Goal: Information Seeking & Learning: Compare options

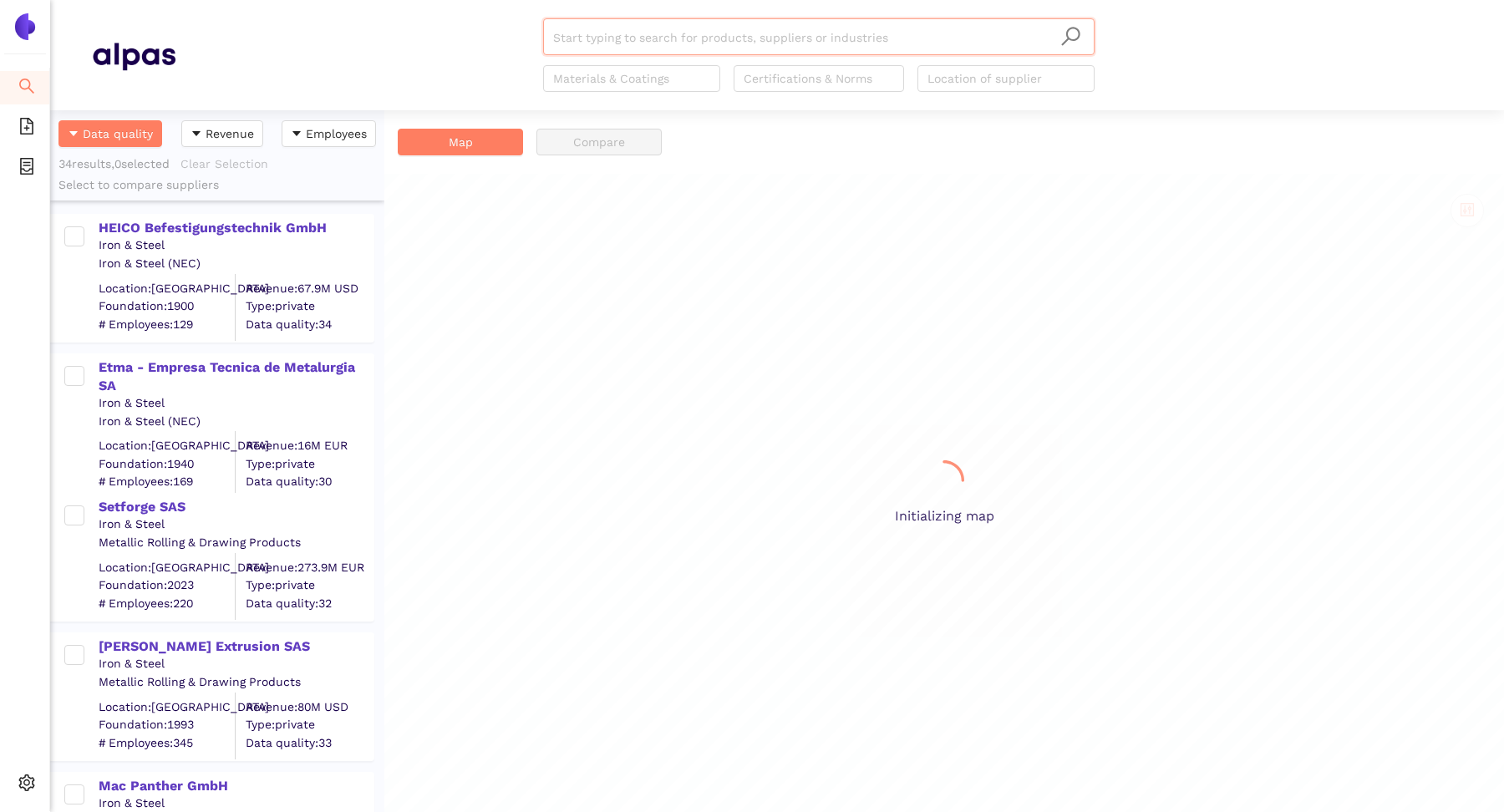
scroll to position [702, 334]
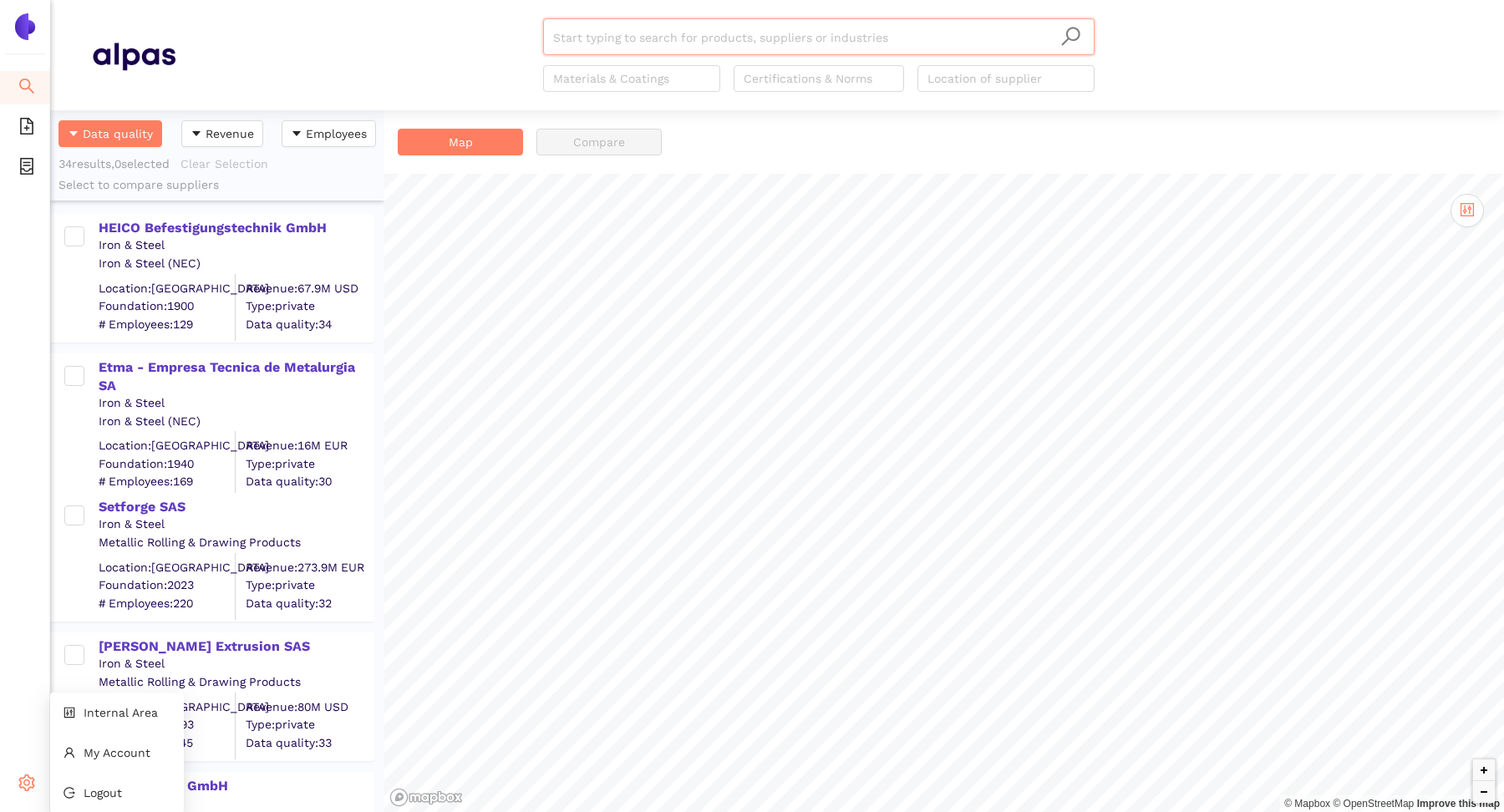
click at [15, 792] on div "Settings" at bounding box center [25, 785] width 50 height 34
click at [91, 715] on span "Internal Area" at bounding box center [120, 712] width 74 height 14
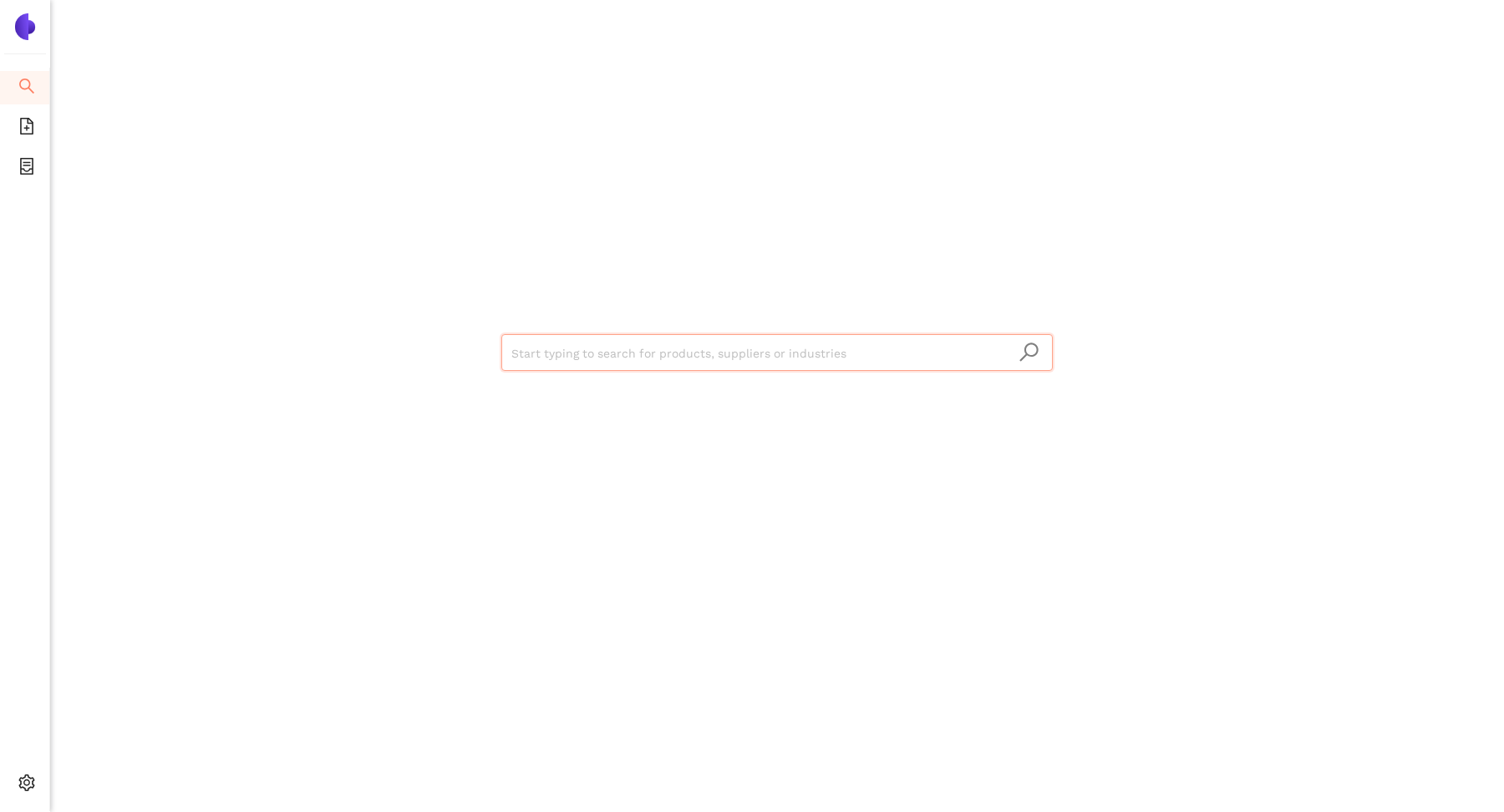
click at [598, 358] on input "search" at bounding box center [777, 353] width 531 height 36
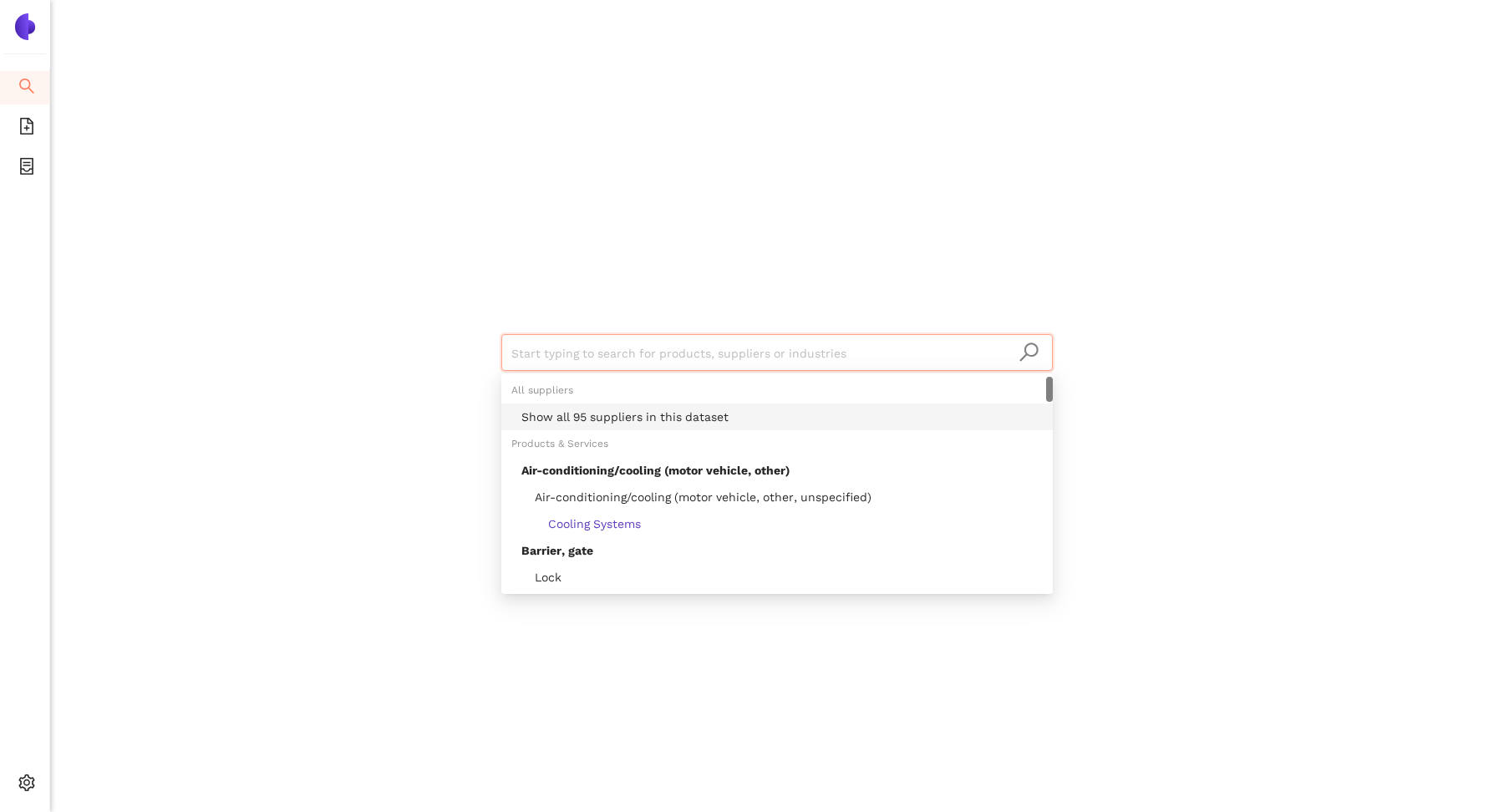
click at [581, 419] on div "Show all 95 suppliers in this dataset" at bounding box center [782, 417] width 521 height 19
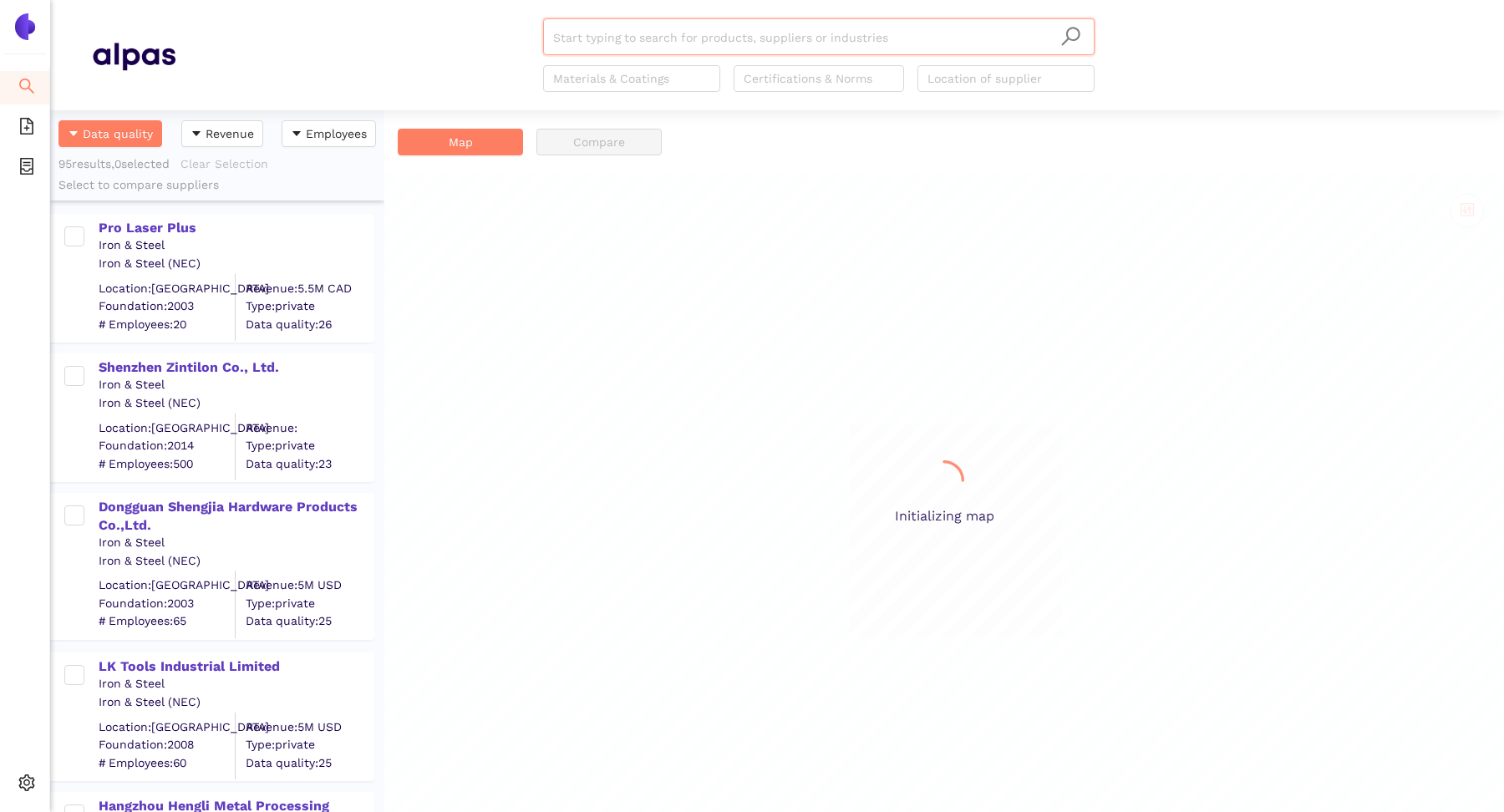
scroll to position [702, 334]
click at [168, 230] on div "Pro Laser Plus" at bounding box center [236, 228] width 274 height 19
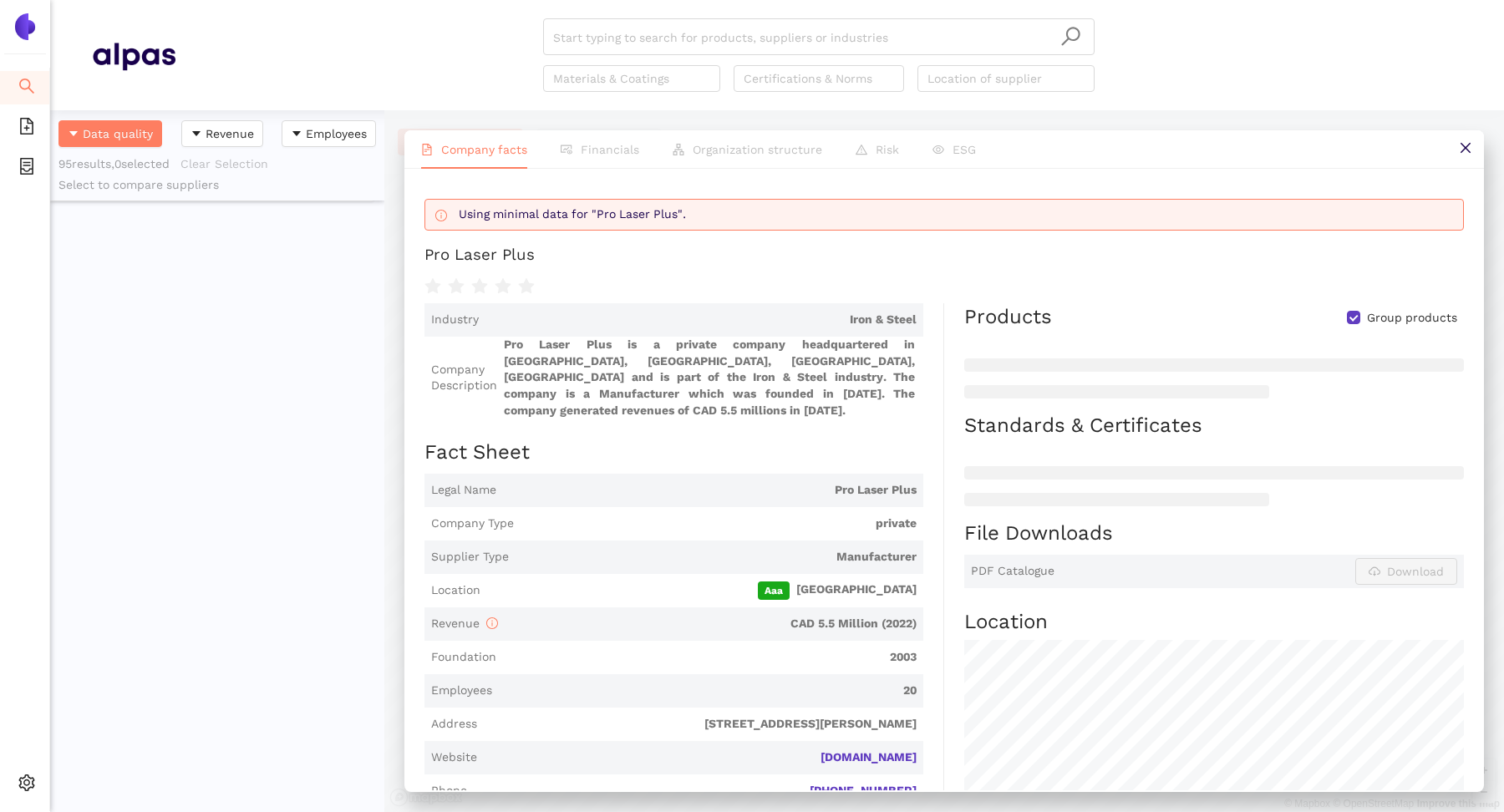
scroll to position [0, 0]
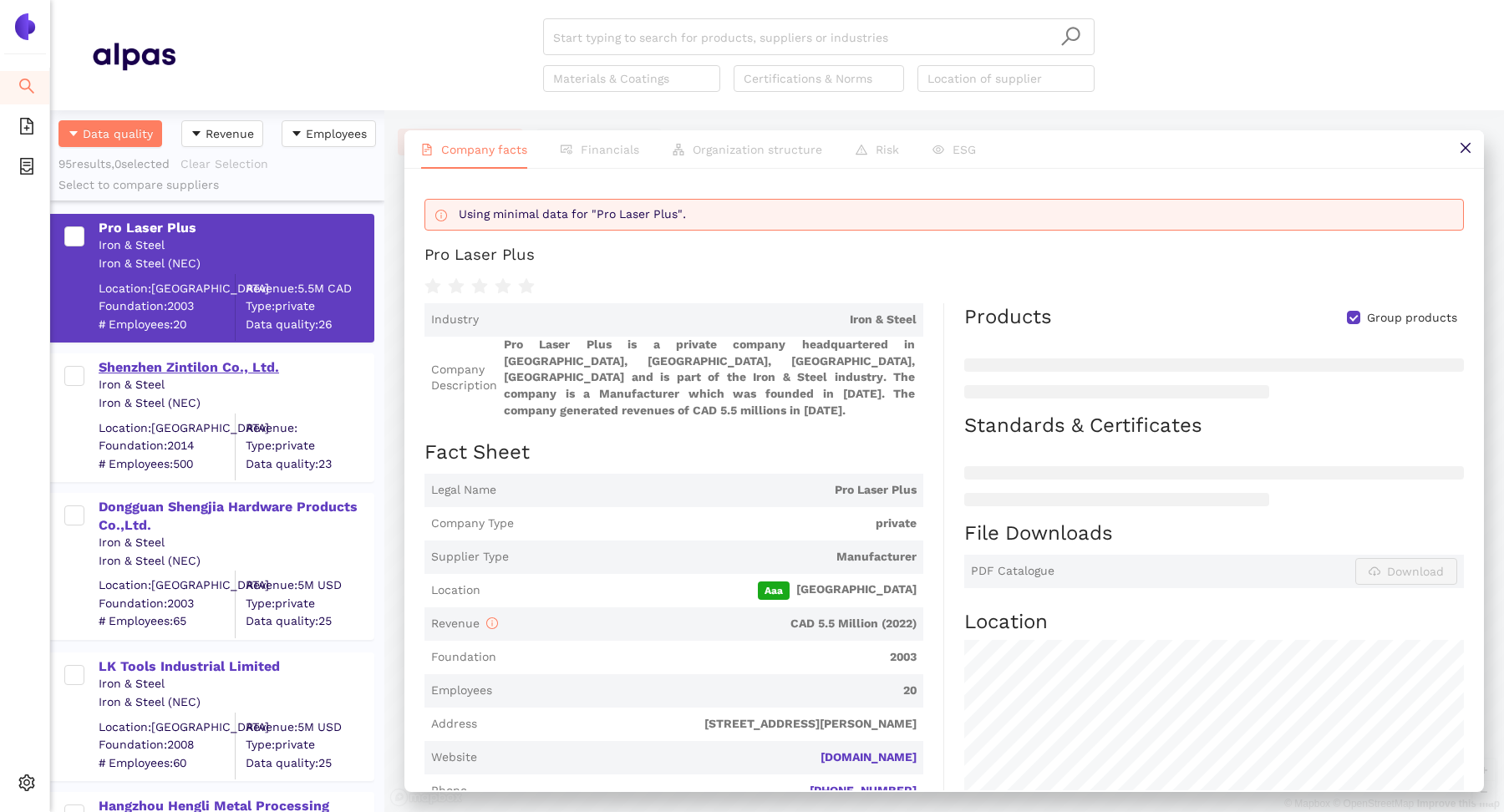
click at [219, 362] on div "Shenzhen Zintilon Co., Ltd." at bounding box center [236, 368] width 274 height 19
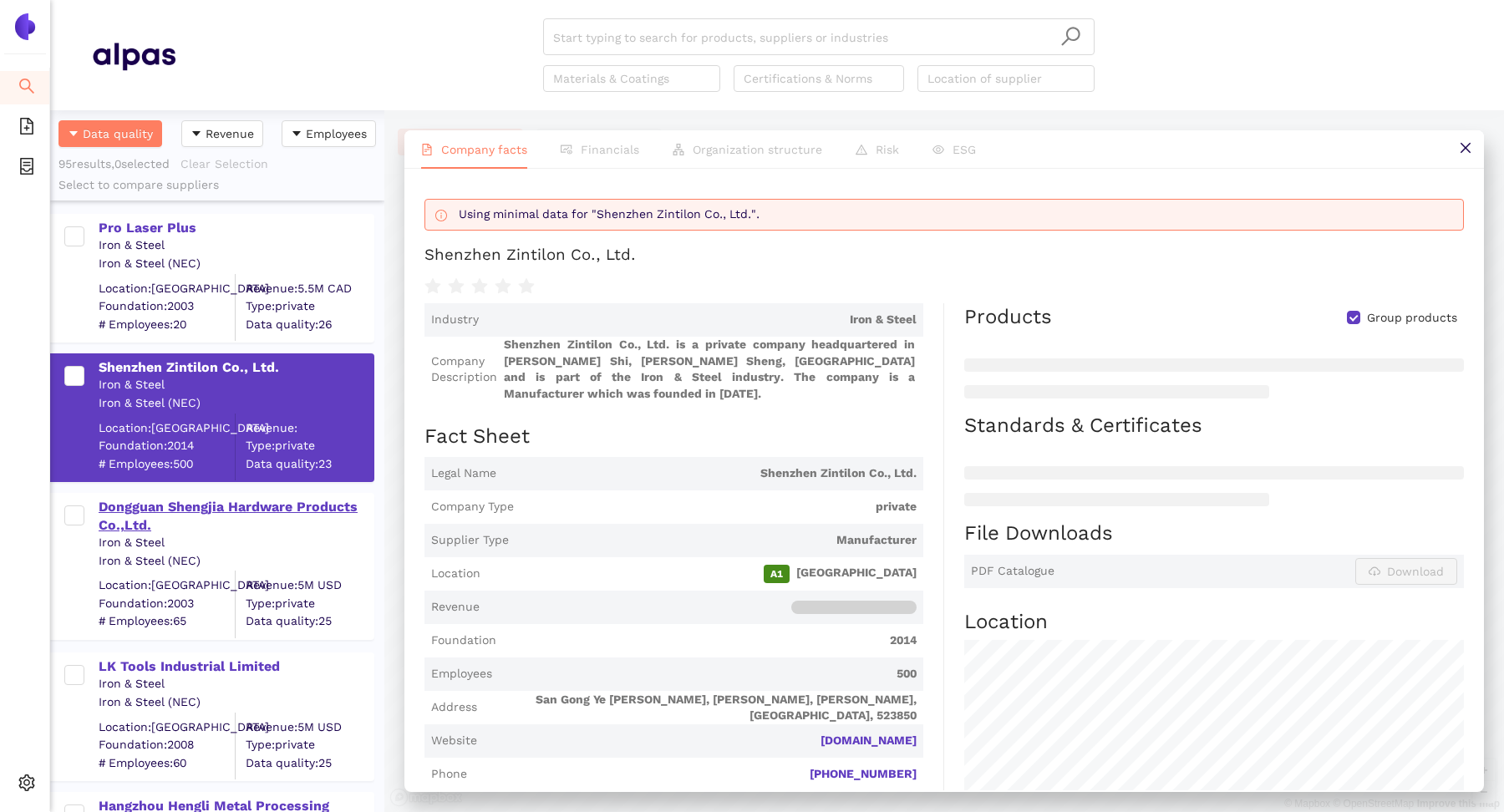
click at [234, 506] on div "Dongguan Shengjia Hardware Products Co.,Ltd." at bounding box center [236, 516] width 274 height 37
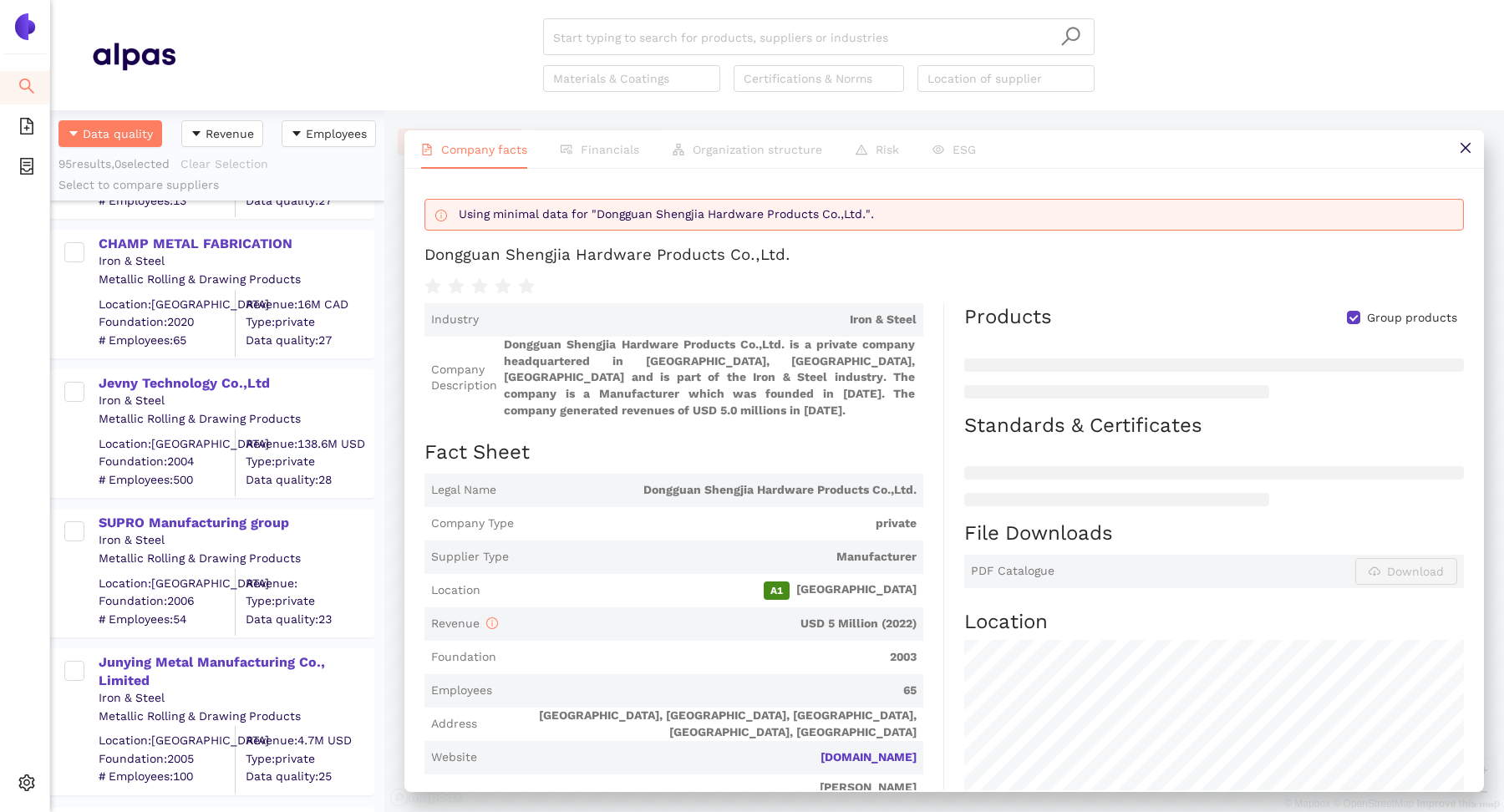
scroll to position [1292, 0]
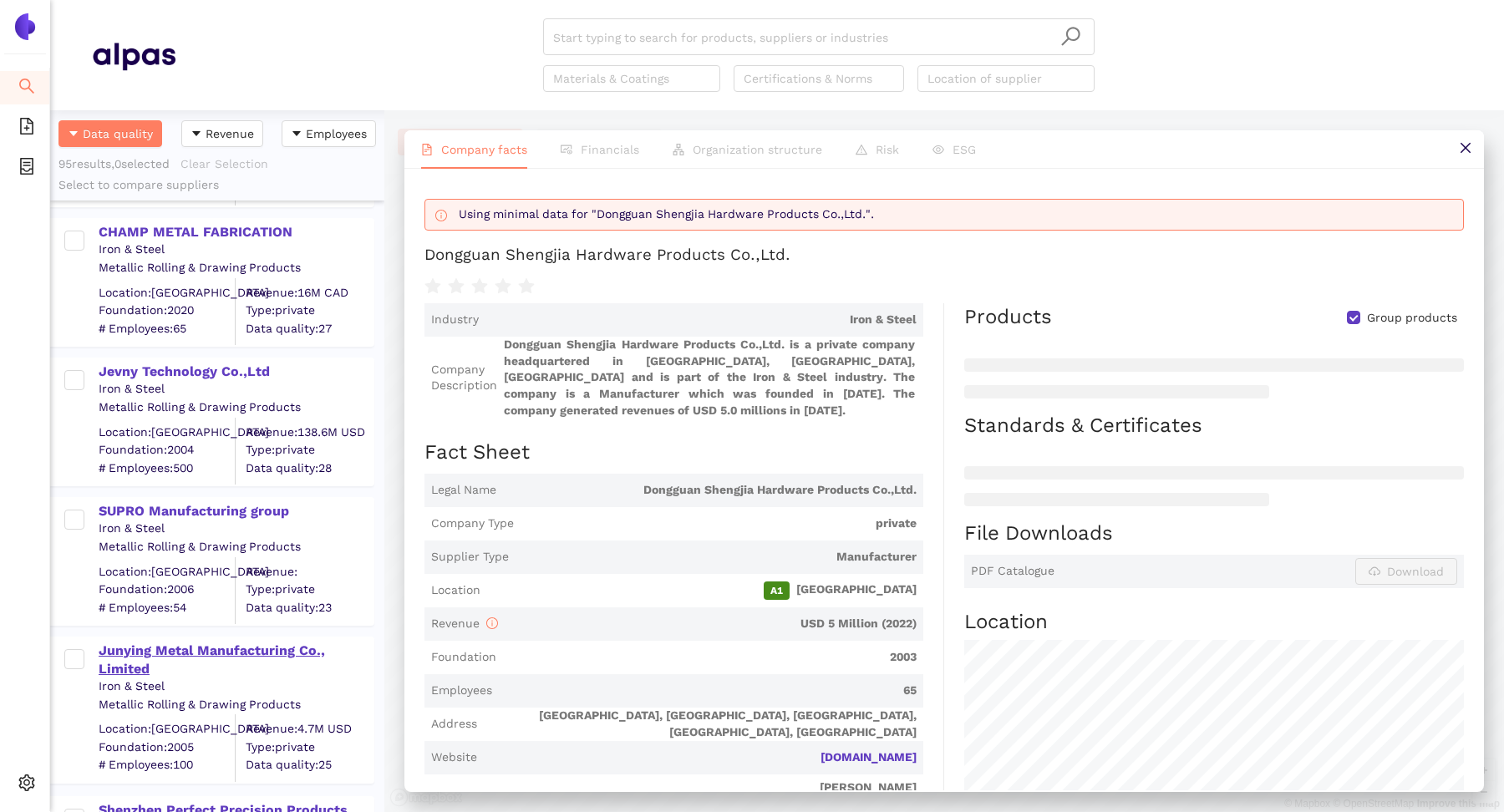
click at [171, 651] on div "Junying Metal Manufacturing Co., Limited" at bounding box center [236, 660] width 274 height 37
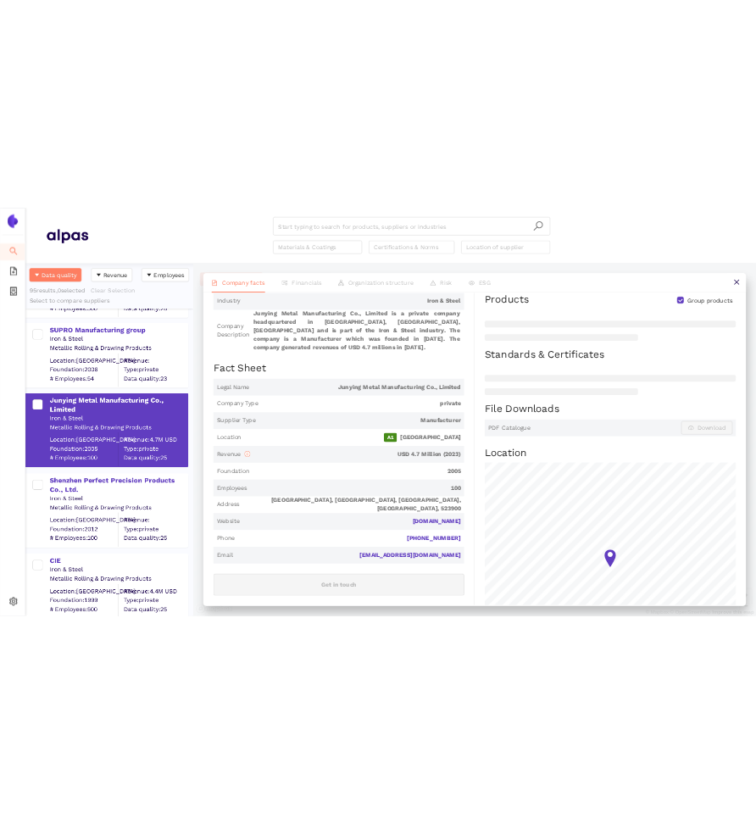
scroll to position [130, 0]
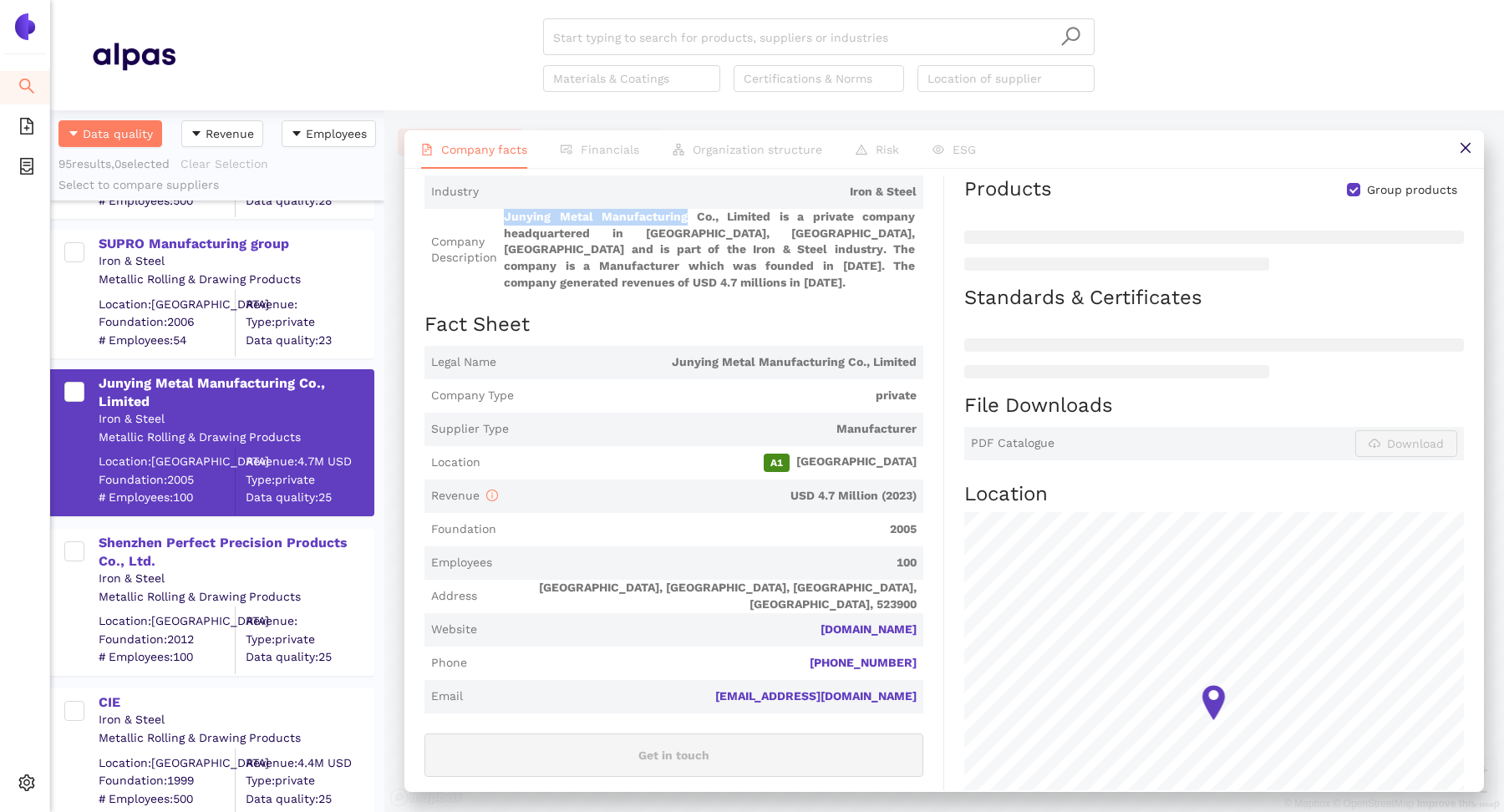
drag, startPoint x: 502, startPoint y: 217, endPoint x: 685, endPoint y: 215, distance: 183.0
click at [685, 215] on span "Company Description Junying Metal Manufacturing Co., Limited is a private compa…" at bounding box center [674, 249] width 499 height 82
copy span "Junying Metal Manufacturing"
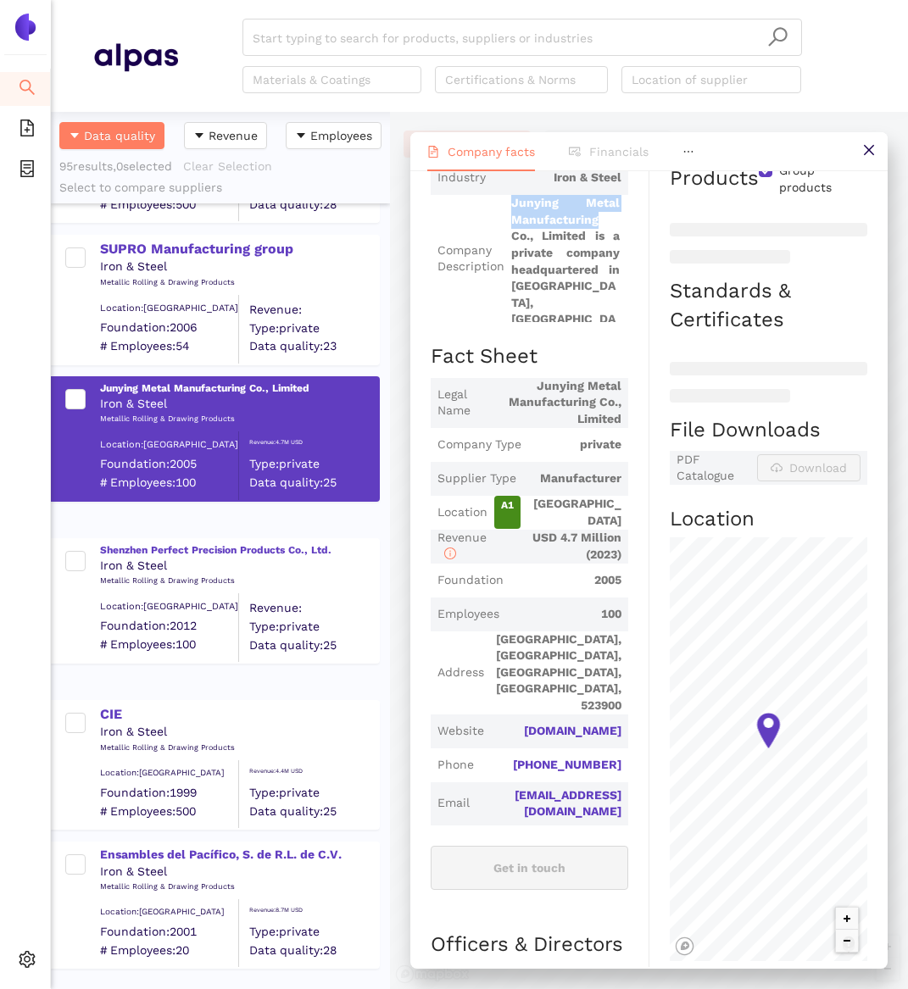
scroll to position [1581, 0]
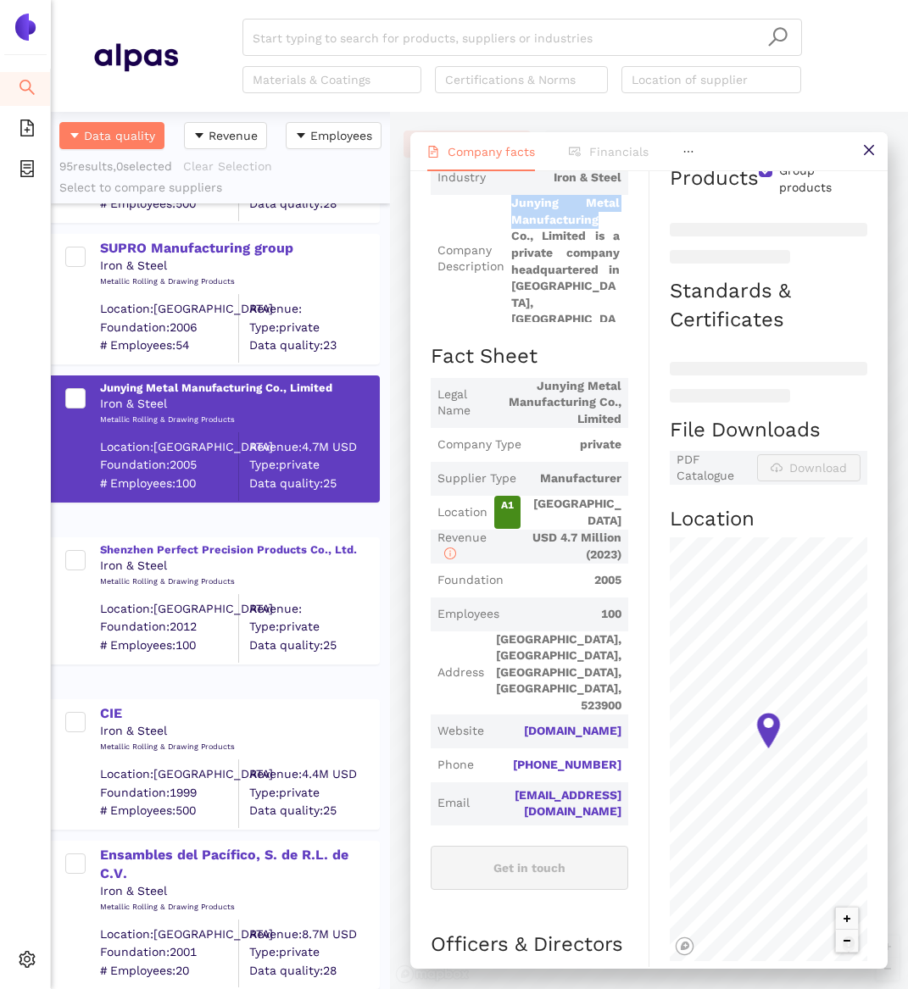
copy span "Junying Metal Manufacturing"
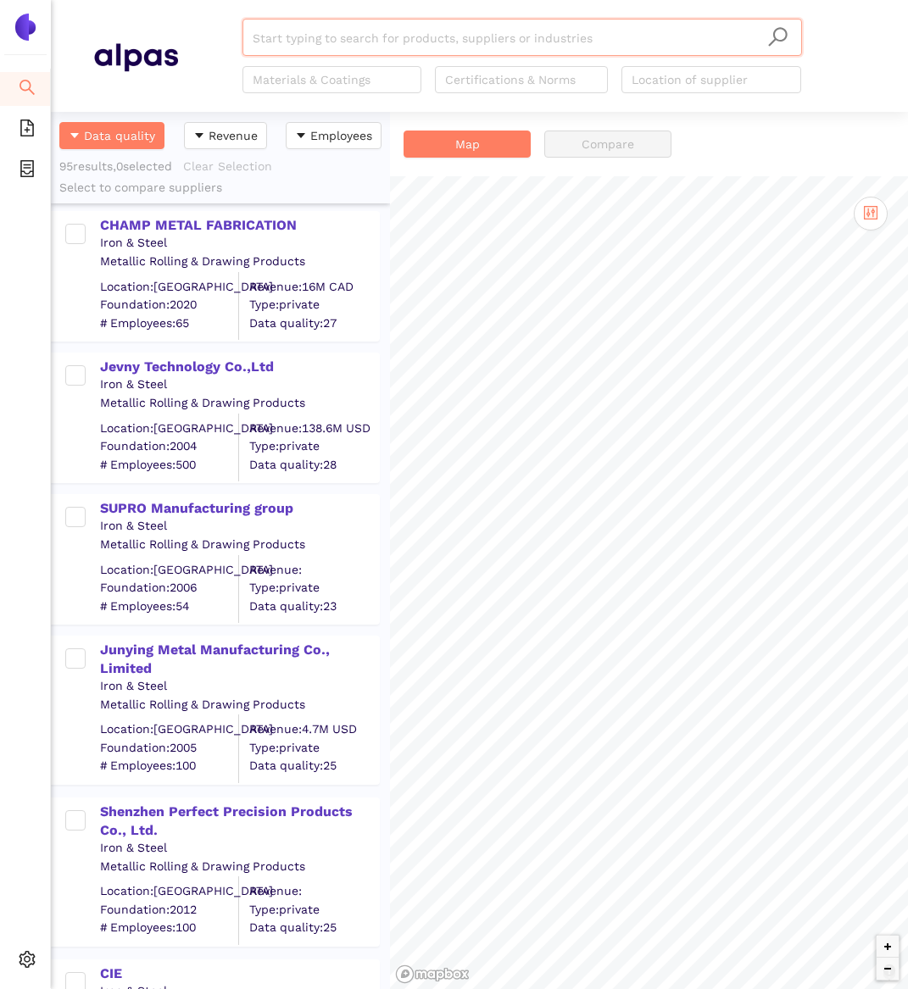
scroll to position [1384, 0]
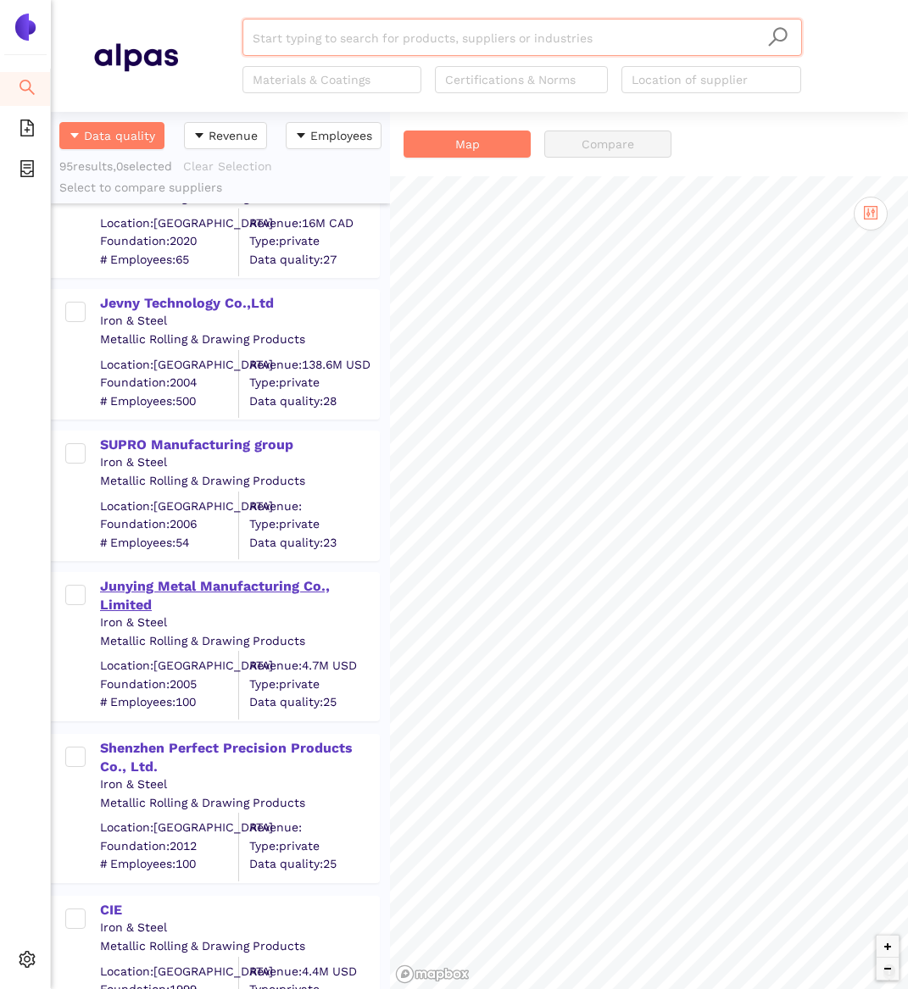
click at [153, 593] on div "Junying Metal Manufacturing Co., Limited" at bounding box center [239, 596] width 278 height 38
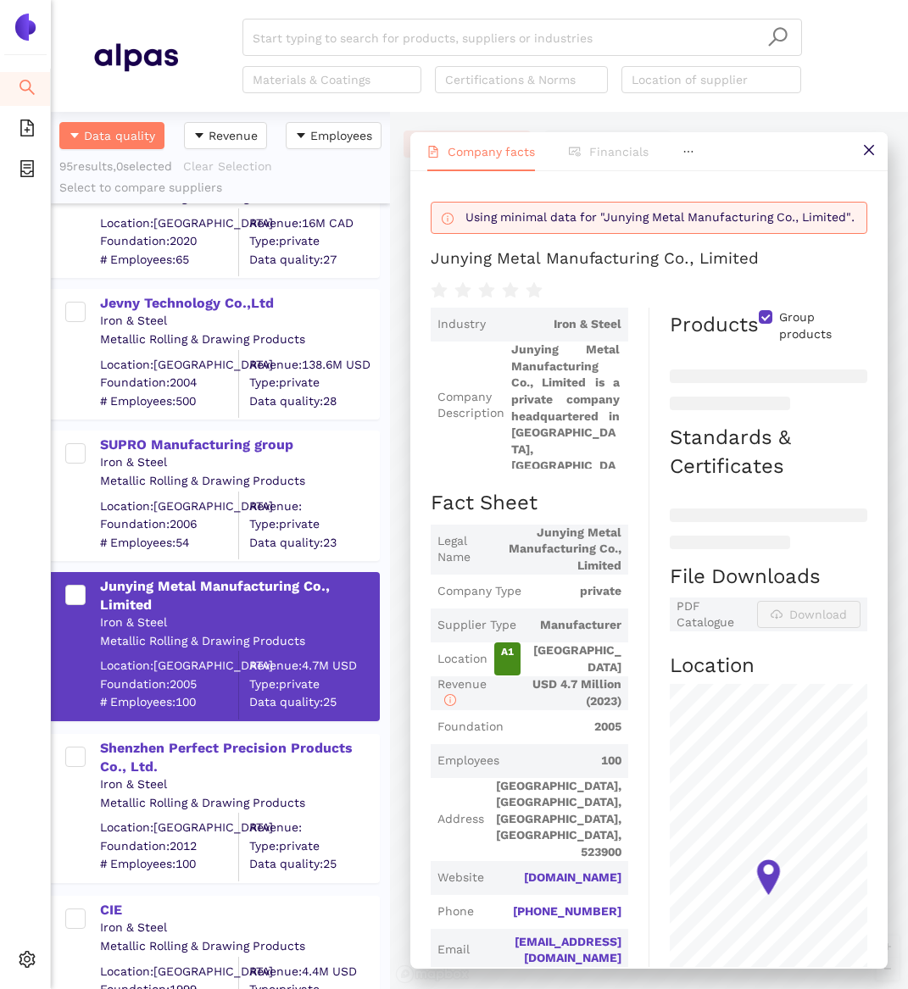
click at [130, 4] on header "Start typing to search for products, suppliers or industries Materials & Coatin…" at bounding box center [479, 56] width 857 height 112
click at [193, 58] on div "Start typing to search for products, suppliers or industries Materials & Coatin…" at bounding box center [521, 56] width 687 height 75
click at [765, 321] on input "Group products" at bounding box center [766, 317] width 14 height 14
checkbox input "true"
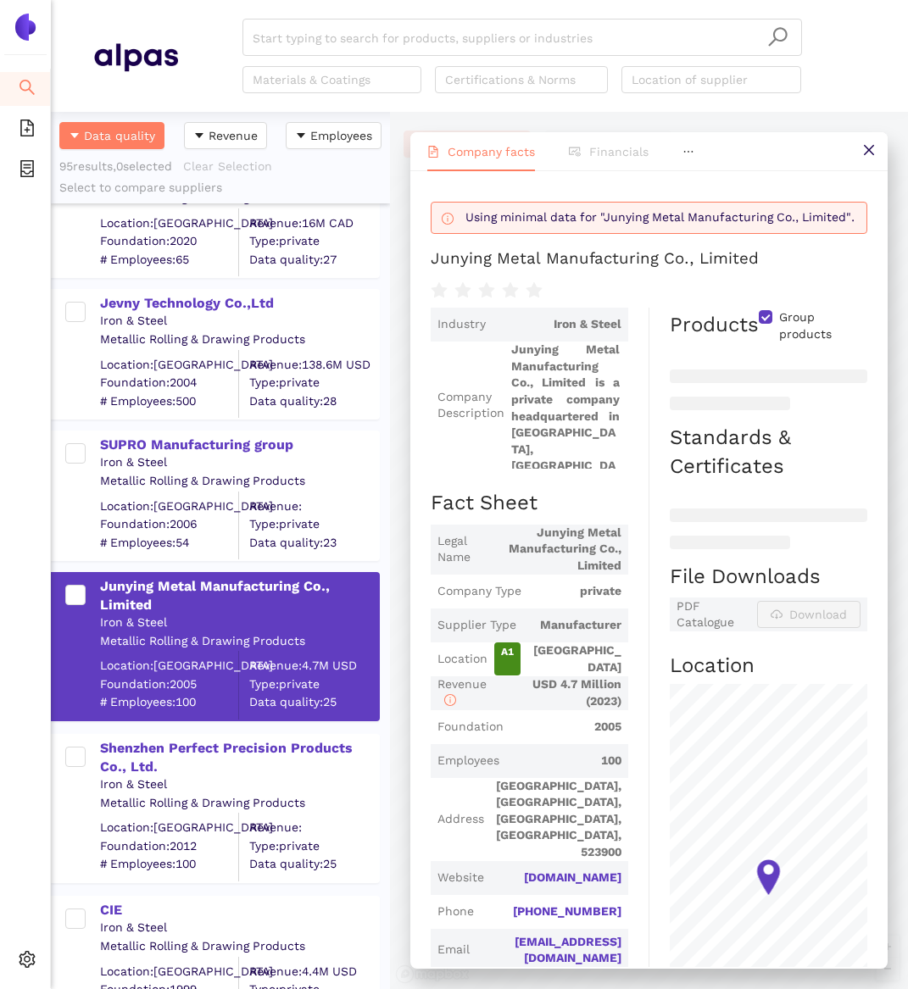
click at [811, 270] on div "Using minimal data for "Junying Metal Manufacturing Co., Limited". Junying Meta…" at bounding box center [649, 246] width 437 height 109
click at [196, 32] on div "Start typing to search for products, suppliers or industries Materials & Coatin…" at bounding box center [521, 56] width 687 height 75
click at [164, 14] on header "Start typing to search for products, suppliers or industries Materials & Coatin…" at bounding box center [479, 56] width 857 height 112
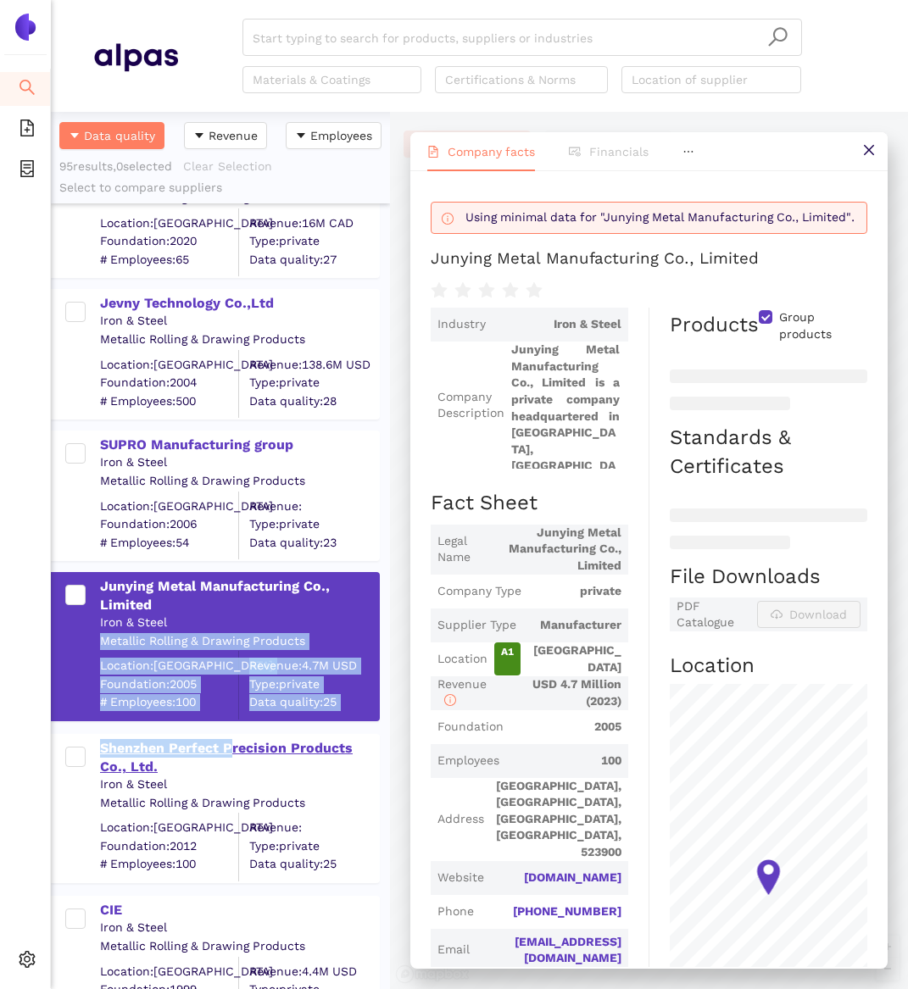
drag, startPoint x: 181, startPoint y: 630, endPoint x: 229, endPoint y: 749, distance: 128.9
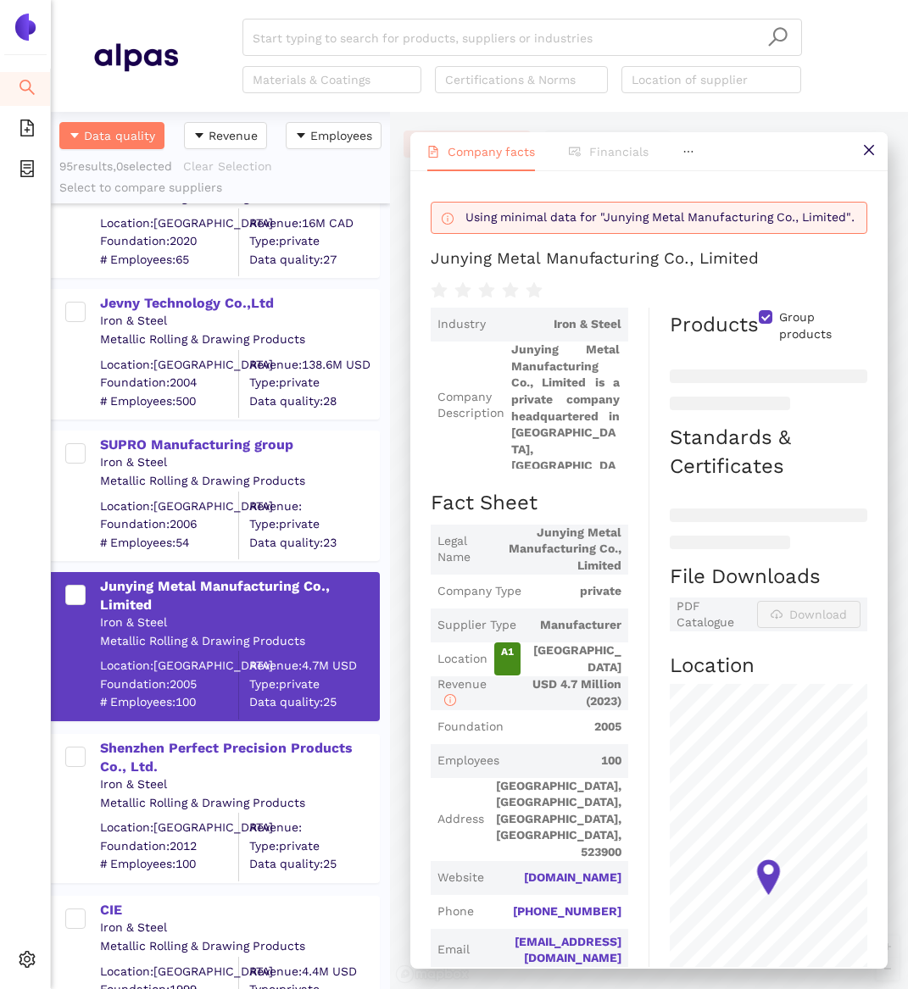
click at [420, 580] on div "Using minimal data for "Junying Metal Manufacturing Co., Limited". Junying Meta…" at bounding box center [648, 569] width 477 height 796
click at [199, 748] on div "Shenzhen Perfect Precision Products Co., Ltd." at bounding box center [239, 758] width 278 height 38
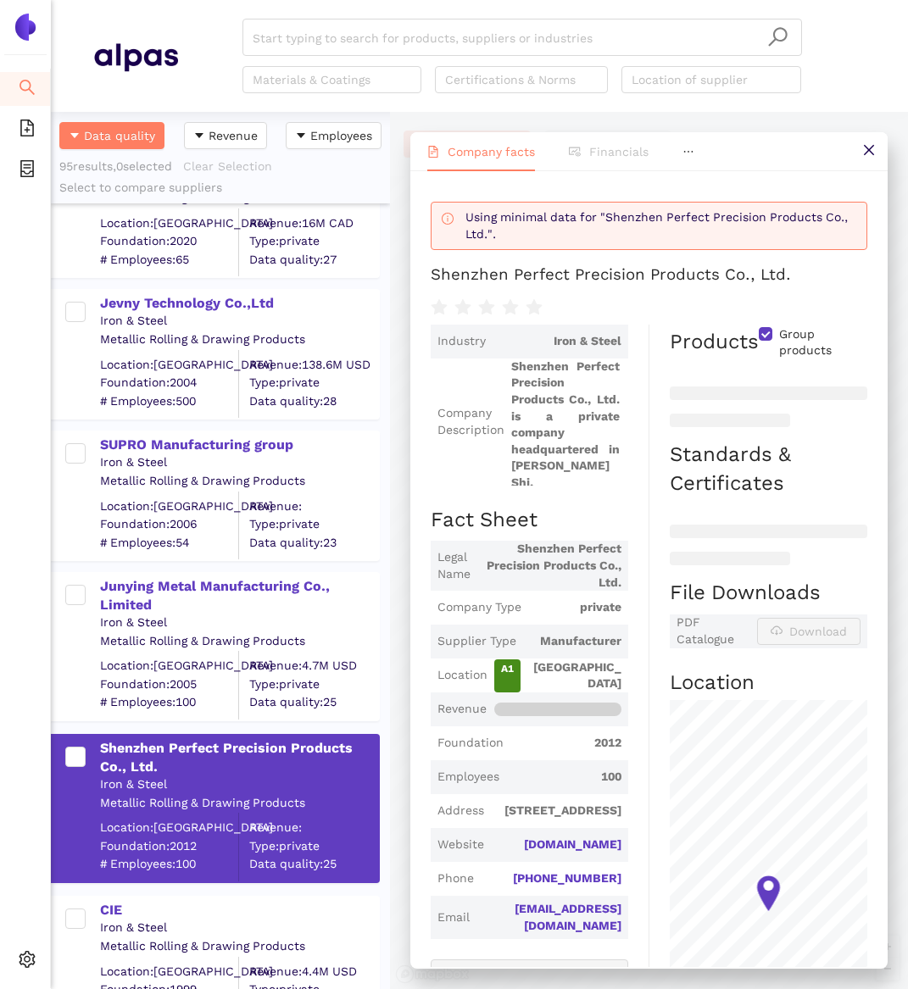
click at [541, 709] on span at bounding box center [557, 710] width 127 height 14
drag, startPoint x: 211, startPoint y: 765, endPoint x: 103, endPoint y: 747, distance: 109.1
click at [103, 747] on div "Shenzhen Perfect Precision Products Co., Ltd." at bounding box center [239, 758] width 278 height 38
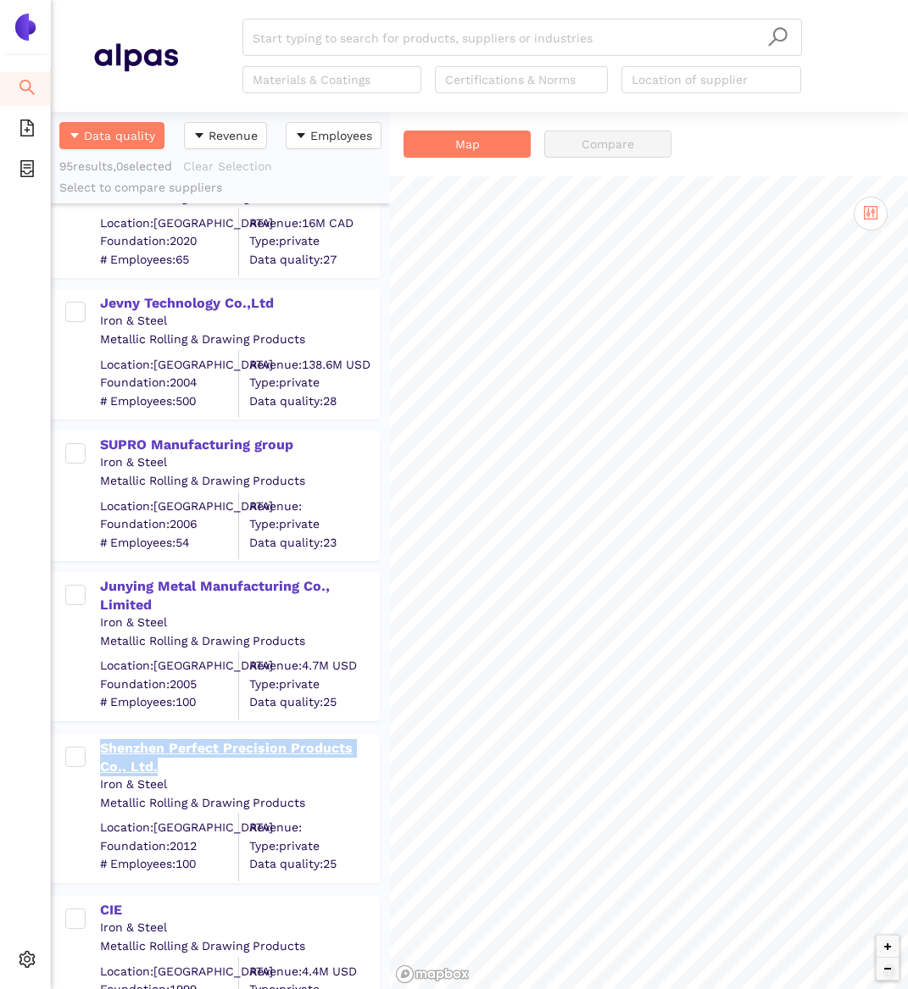
copy div "Shenzhen Perfect Precision Products Co., Ltd."
click at [176, 765] on div "Shenzhen Perfect Precision Products Co., Ltd." at bounding box center [239, 758] width 278 height 38
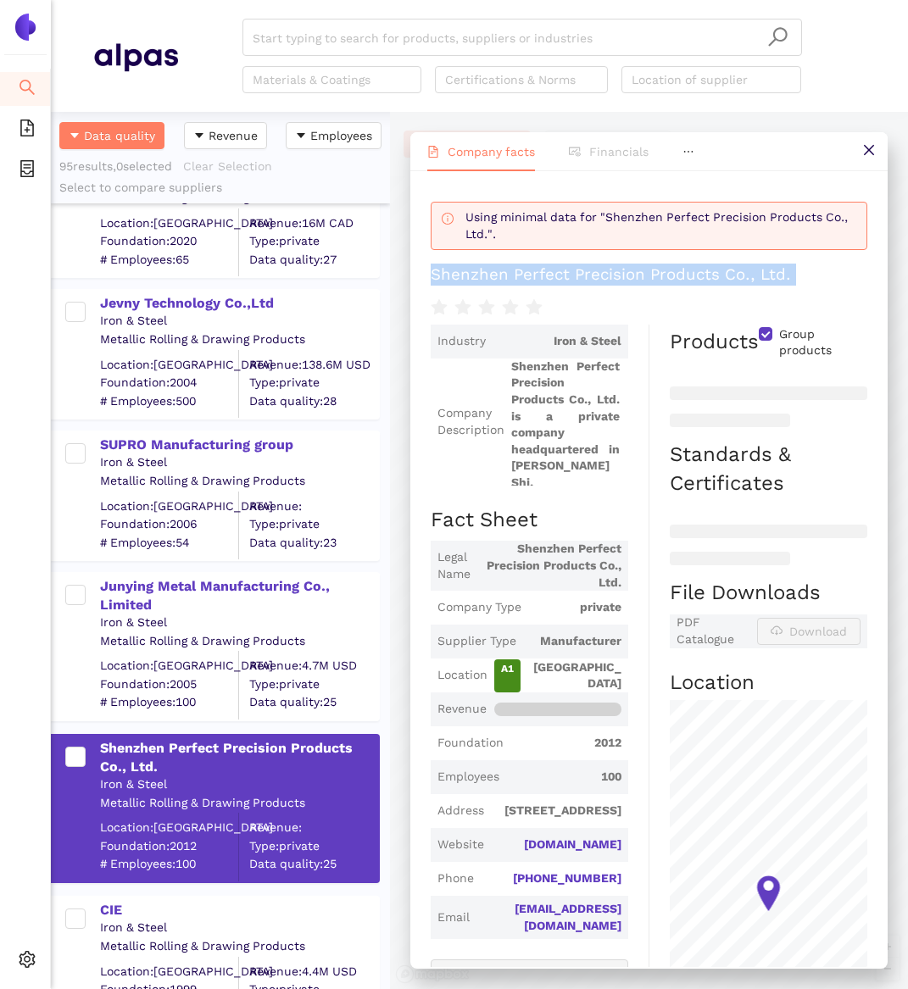
drag, startPoint x: 428, startPoint y: 276, endPoint x: 734, endPoint y: 282, distance: 306.1
click at [737, 285] on div "Using minimal data for "Shenzhen Perfect Precision Products Co., Ltd.". Shenzhe…" at bounding box center [648, 569] width 477 height 796
copy div "Shenzhen Perfect Precision Products Co., Ltd."
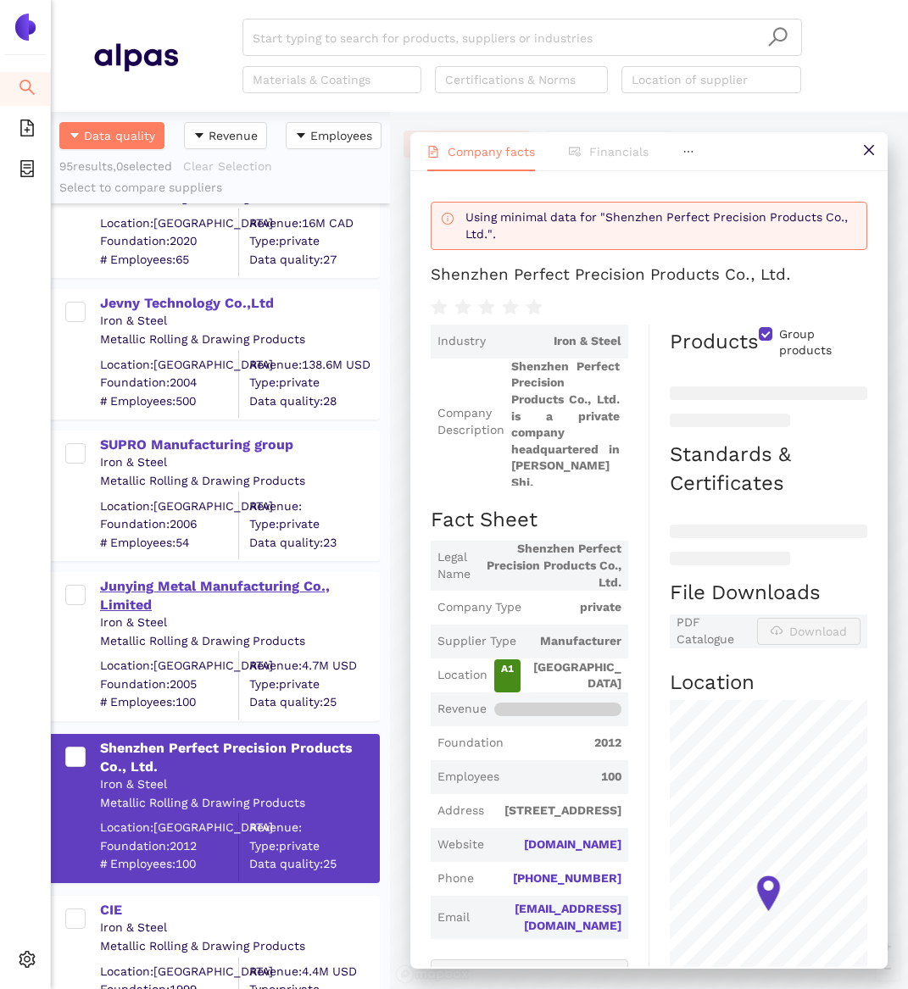
click at [203, 577] on div "Junying Metal Manufacturing Co., Limited" at bounding box center [239, 596] width 278 height 38
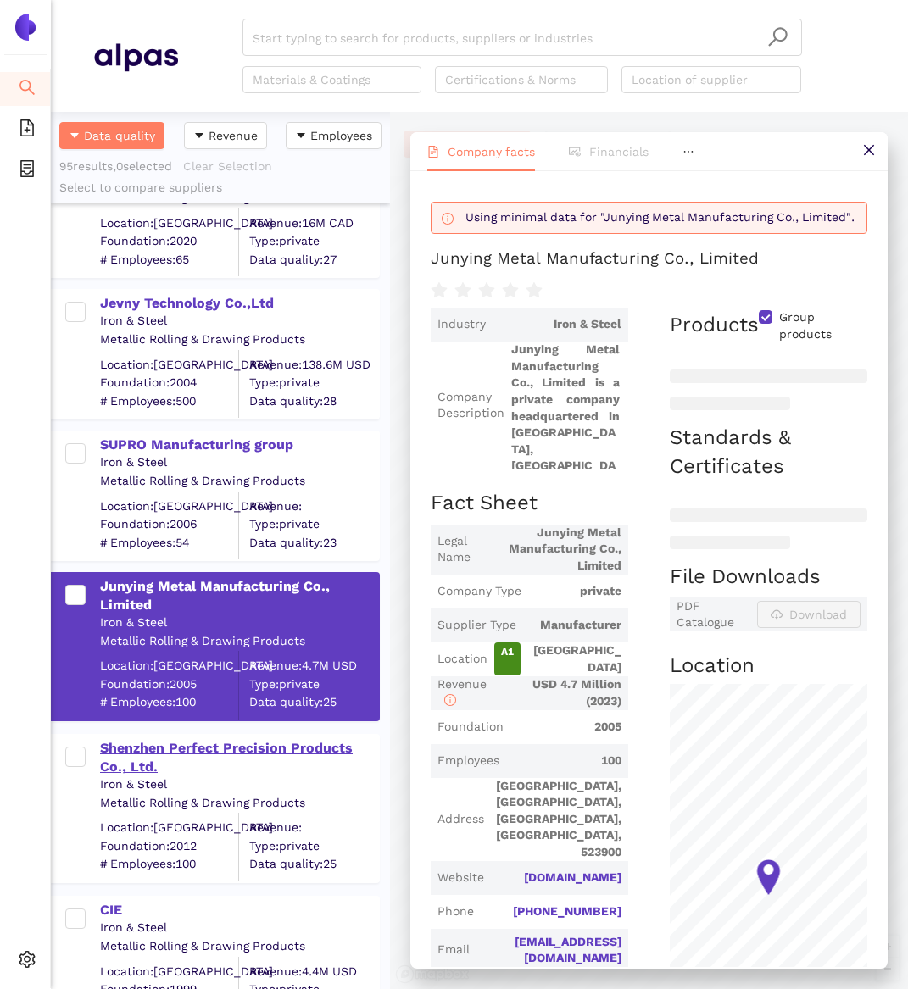
click at [138, 737] on div "Shenzhen Perfect Precision Products Co., Ltd." at bounding box center [239, 756] width 278 height 41
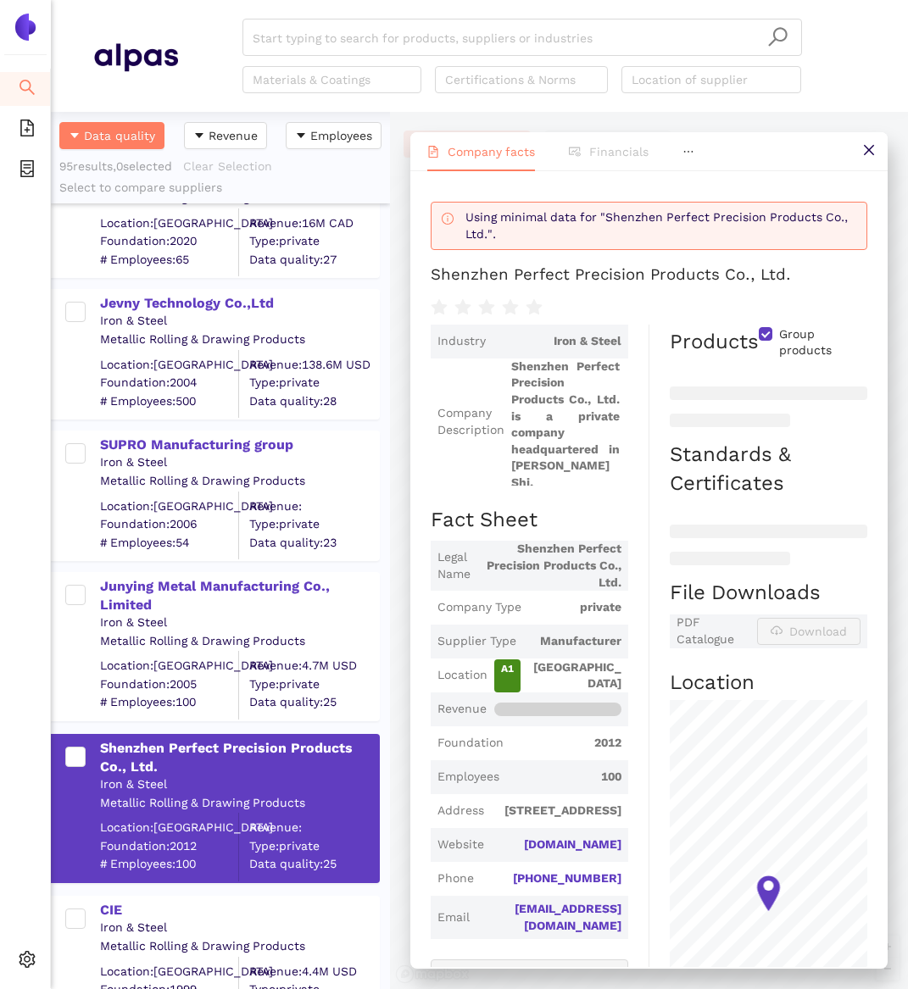
click at [179, 8] on header "Start typing to search for products, suppliers or industries Materials & Coatin…" at bounding box center [479, 56] width 857 height 112
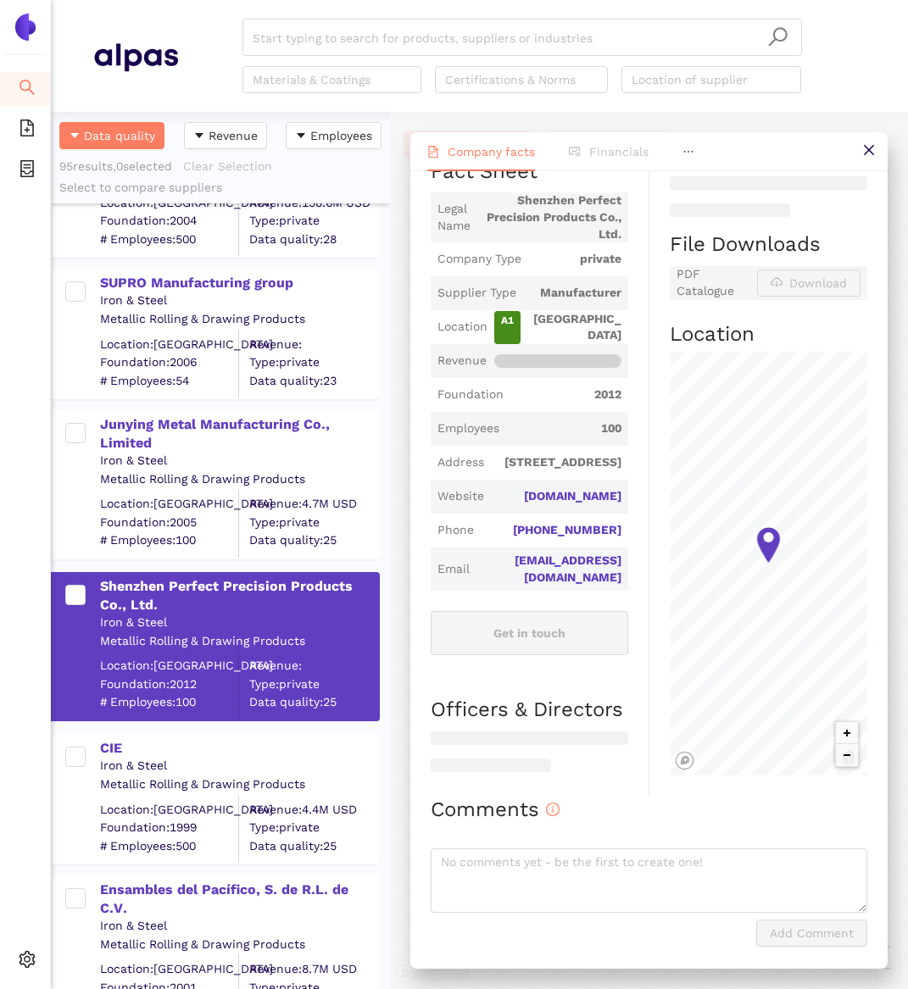
scroll to position [1551, 0]
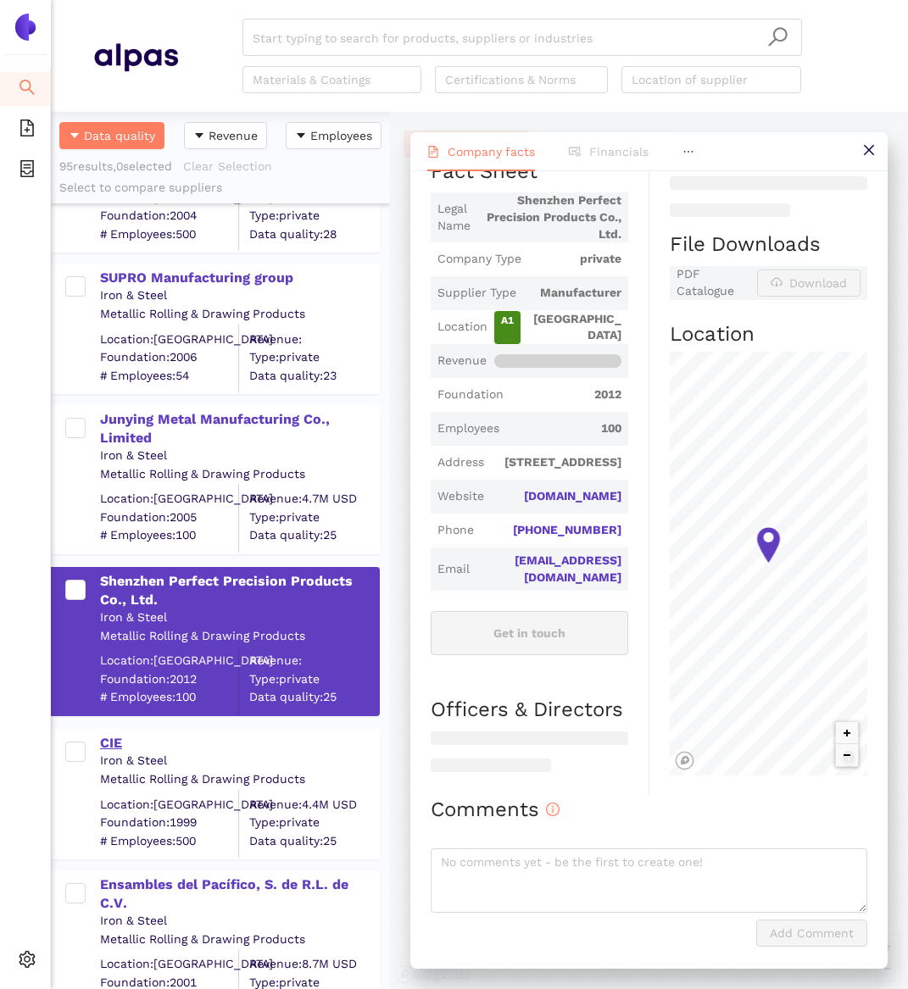
click at [118, 743] on div "CIE" at bounding box center [239, 743] width 278 height 19
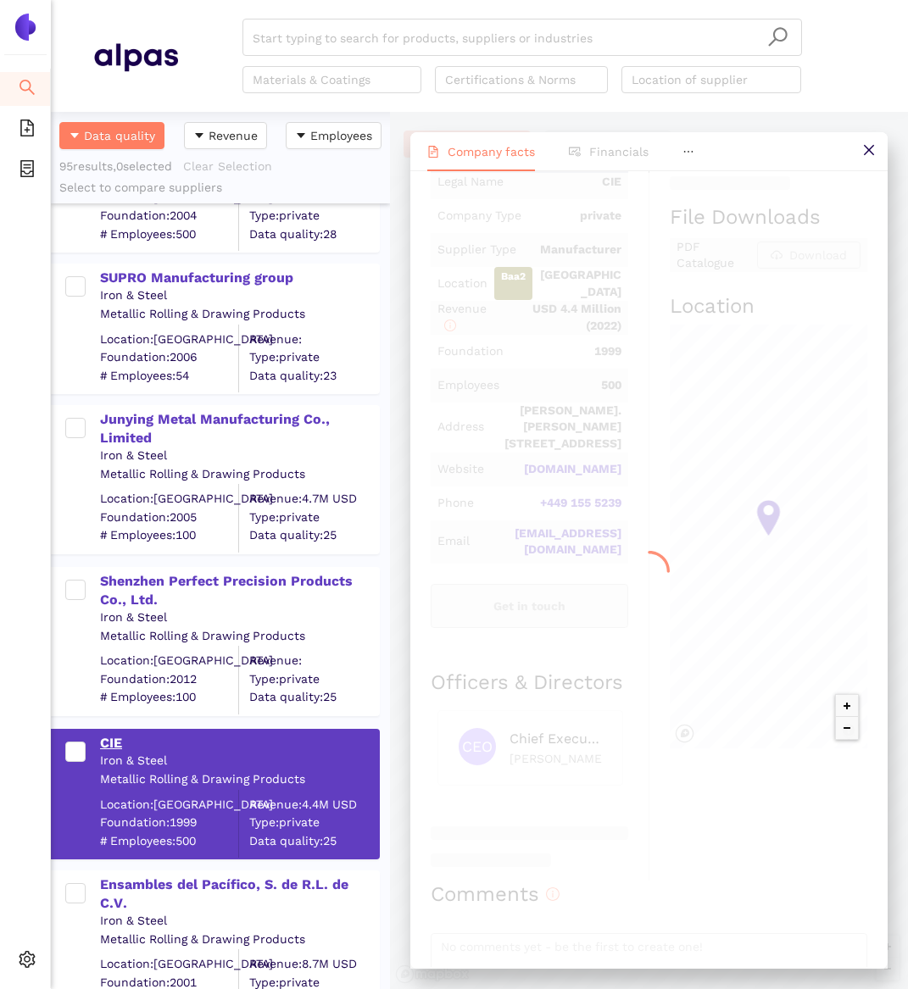
scroll to position [0, 0]
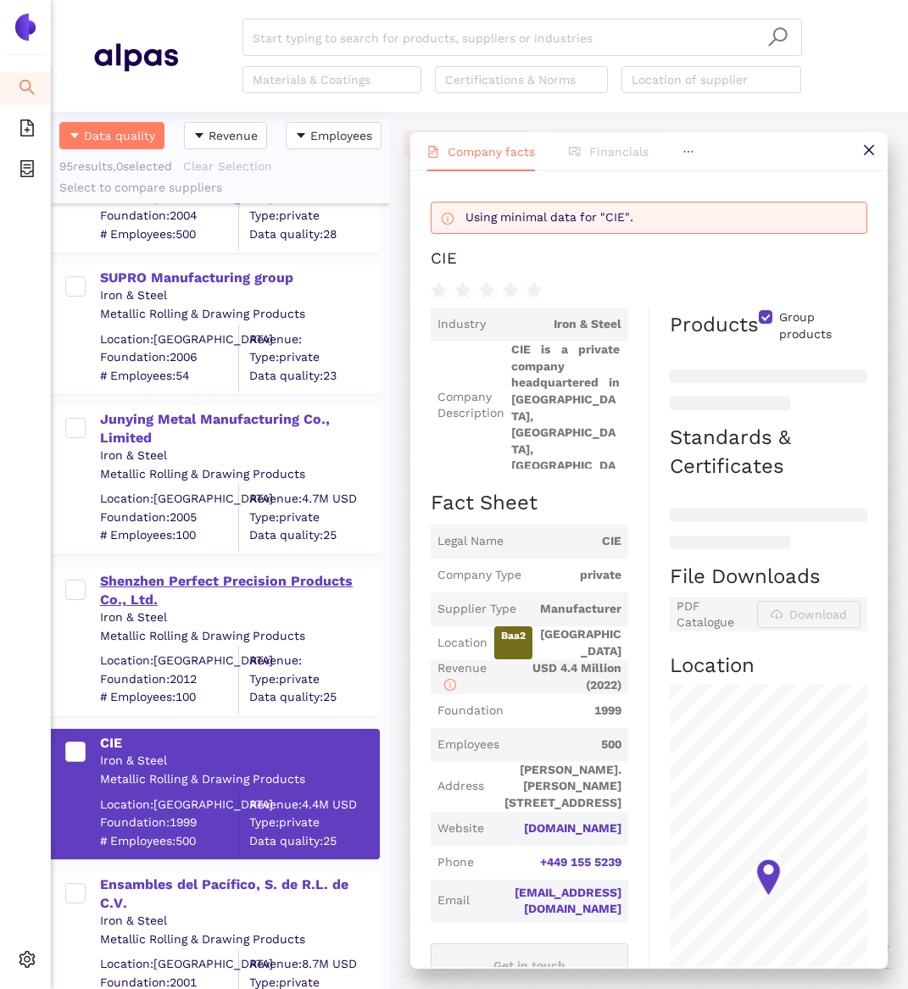
click at [101, 572] on div "Shenzhen Perfect Precision Products Co., Ltd." at bounding box center [239, 591] width 278 height 38
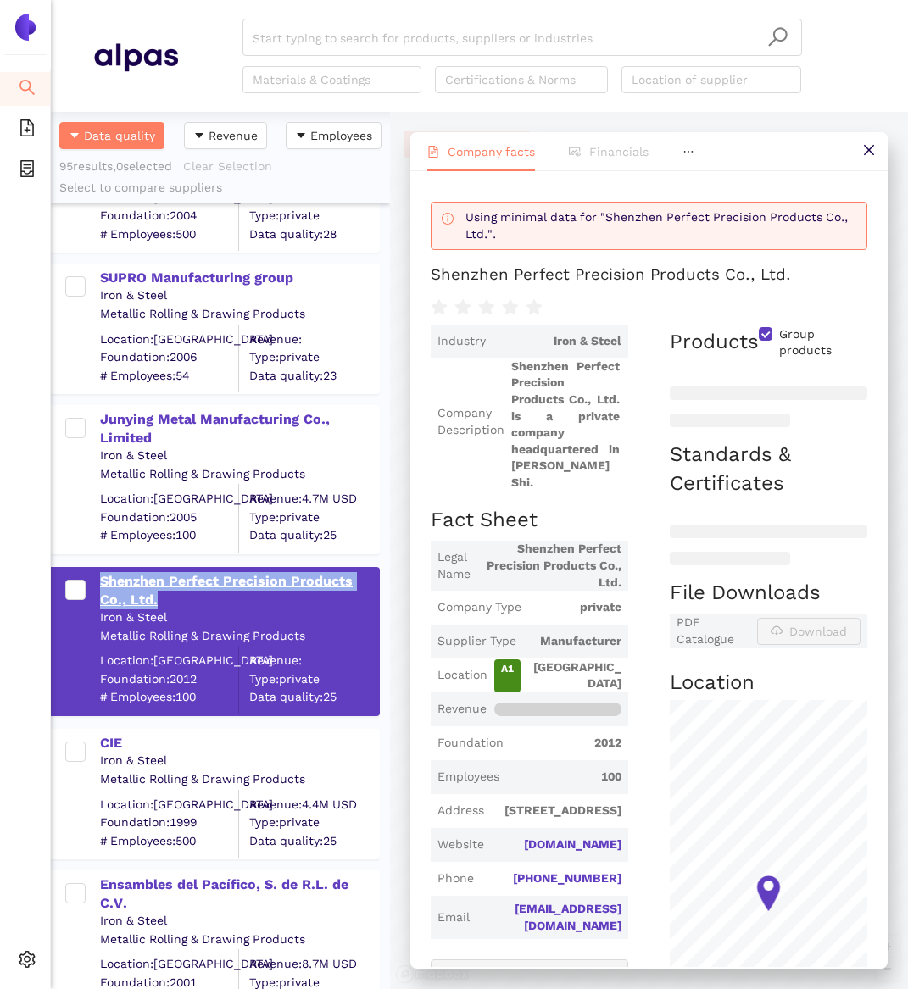
drag, startPoint x: 101, startPoint y: 571, endPoint x: 150, endPoint y: 598, distance: 55.7
click at [150, 598] on div "Shenzhen Perfect Precision Products Co., Ltd." at bounding box center [239, 591] width 278 height 38
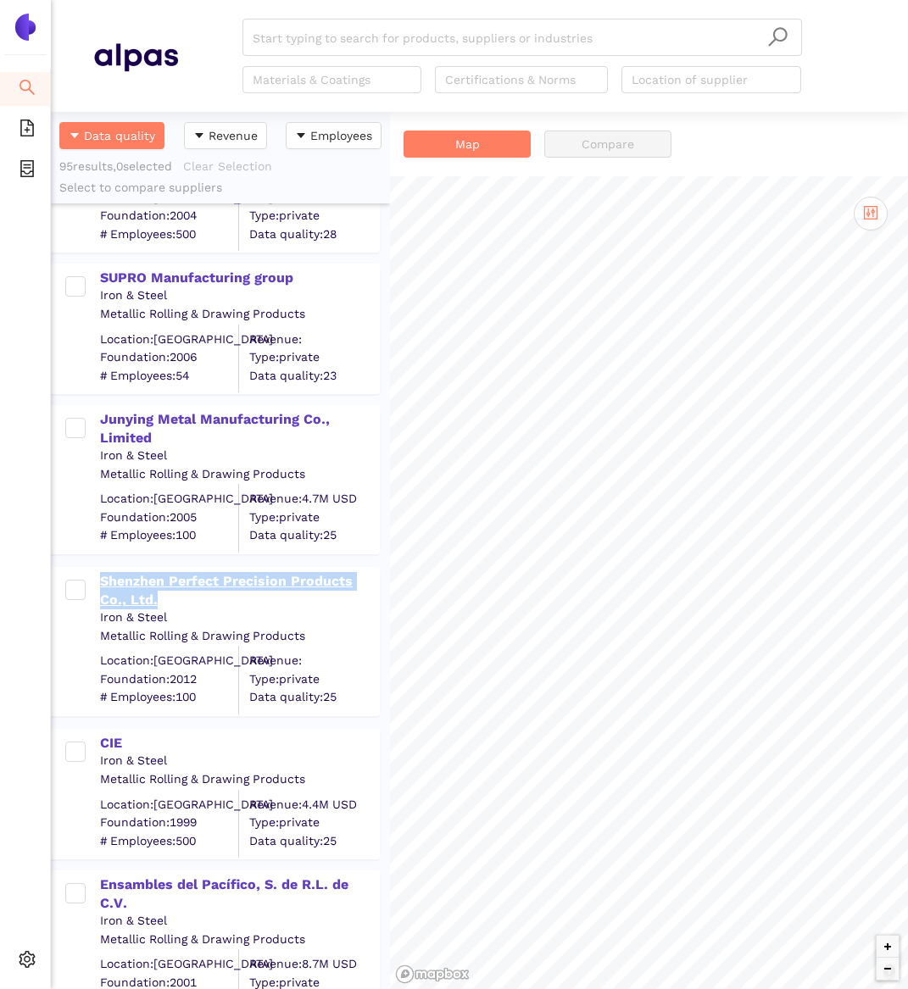
copy div "Shenzhen Perfect Precision Products Co., Ltd."
click at [273, 620] on div "Iron & Steel" at bounding box center [239, 617] width 278 height 17
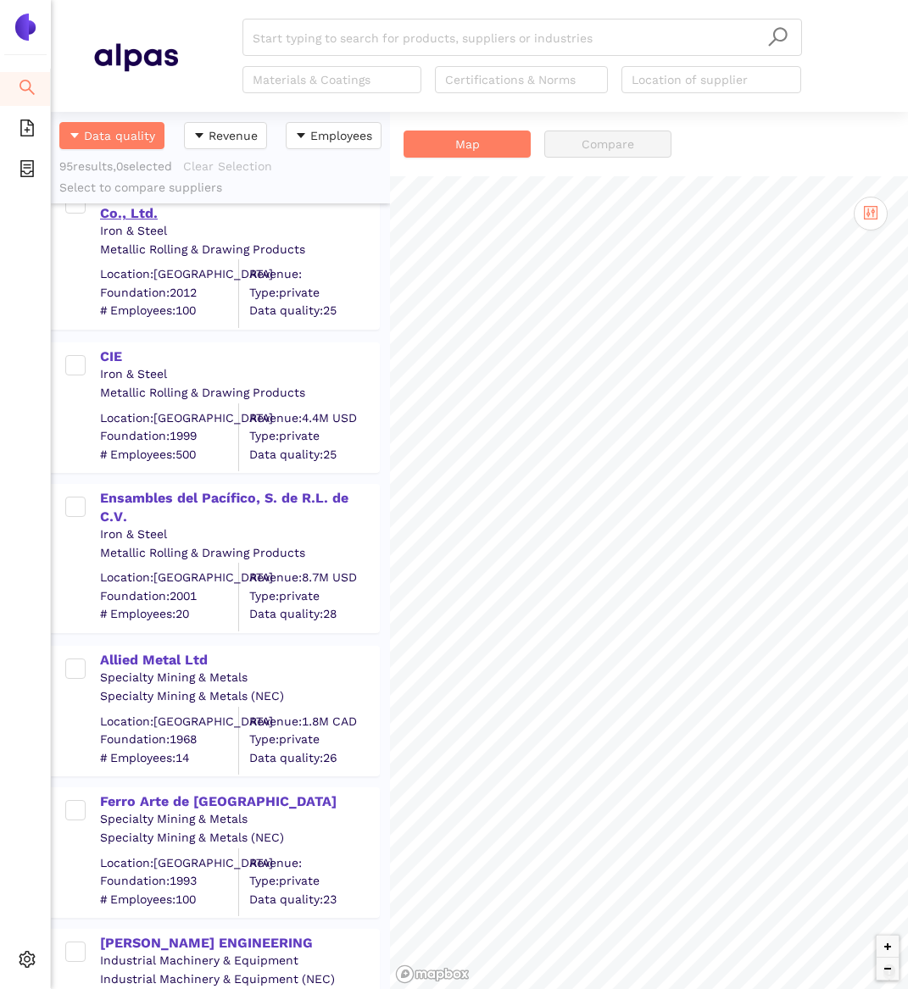
scroll to position [1940, 0]
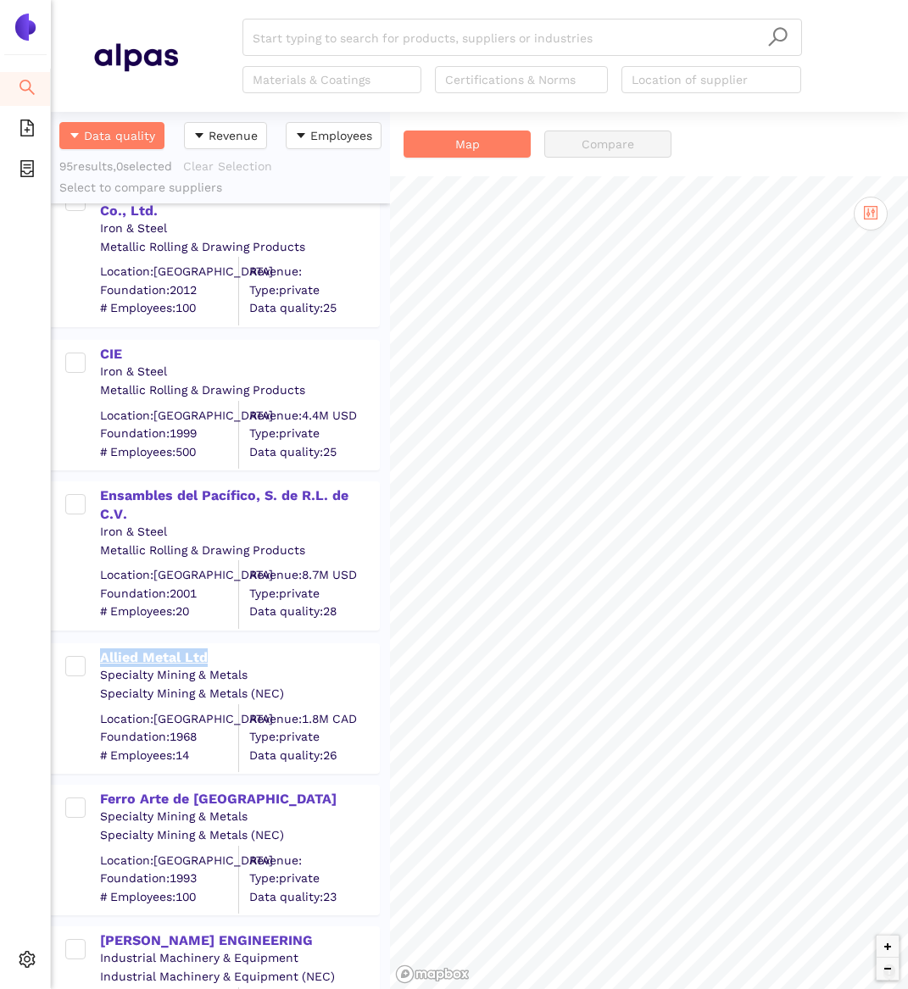
drag, startPoint x: 250, startPoint y: 646, endPoint x: 224, endPoint y: 654, distance: 27.6
click at [225, 654] on div "Allied Metal Ltd" at bounding box center [239, 656] width 278 height 22
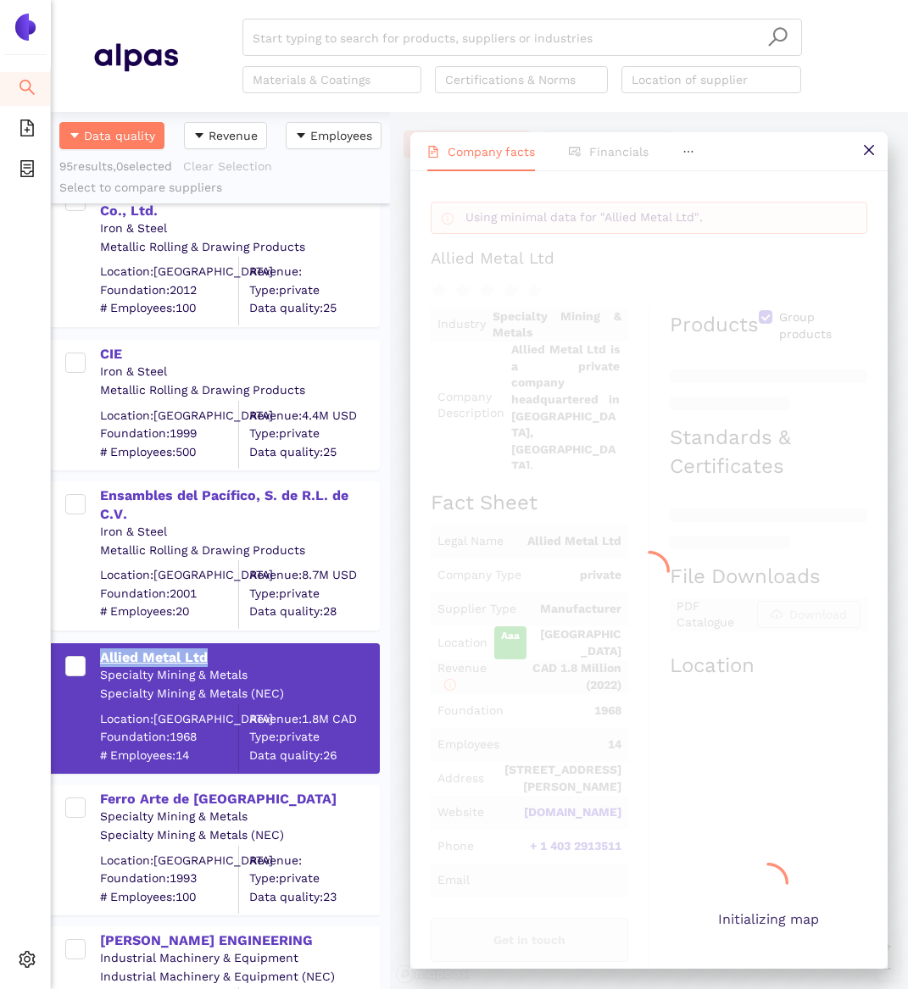
copy div "Allied Metal Ltd"
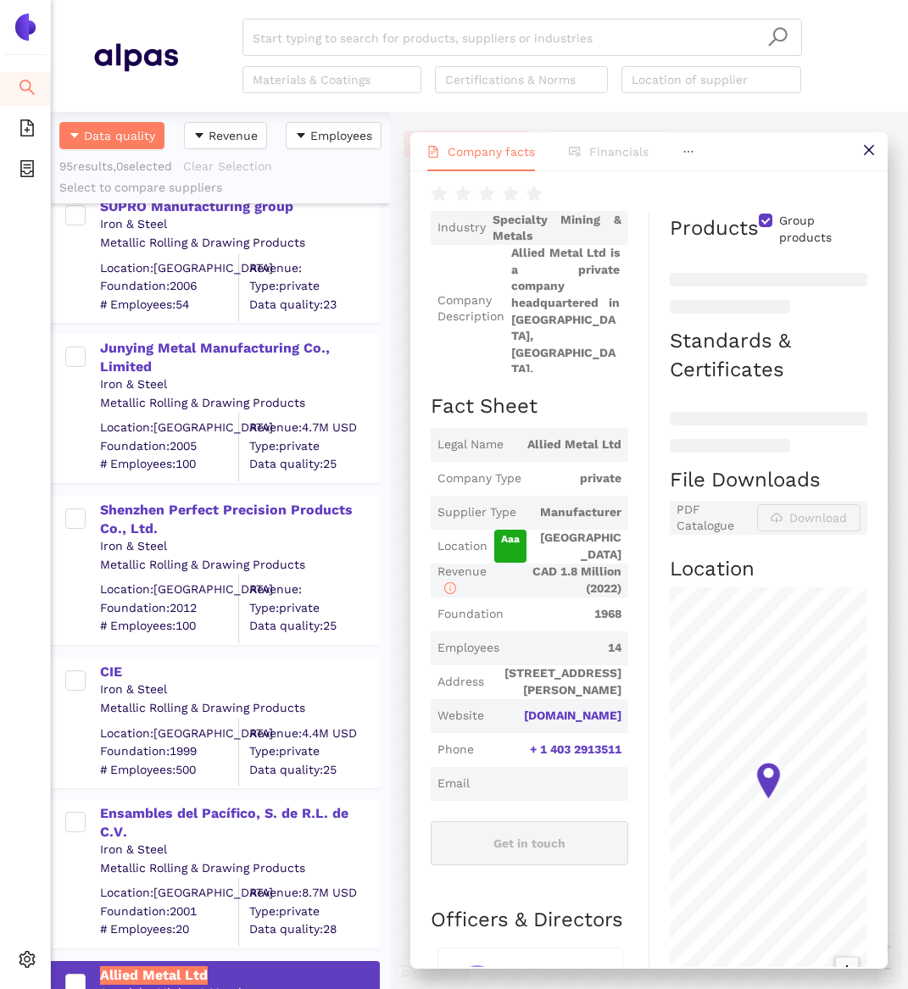
scroll to position [1621, 0]
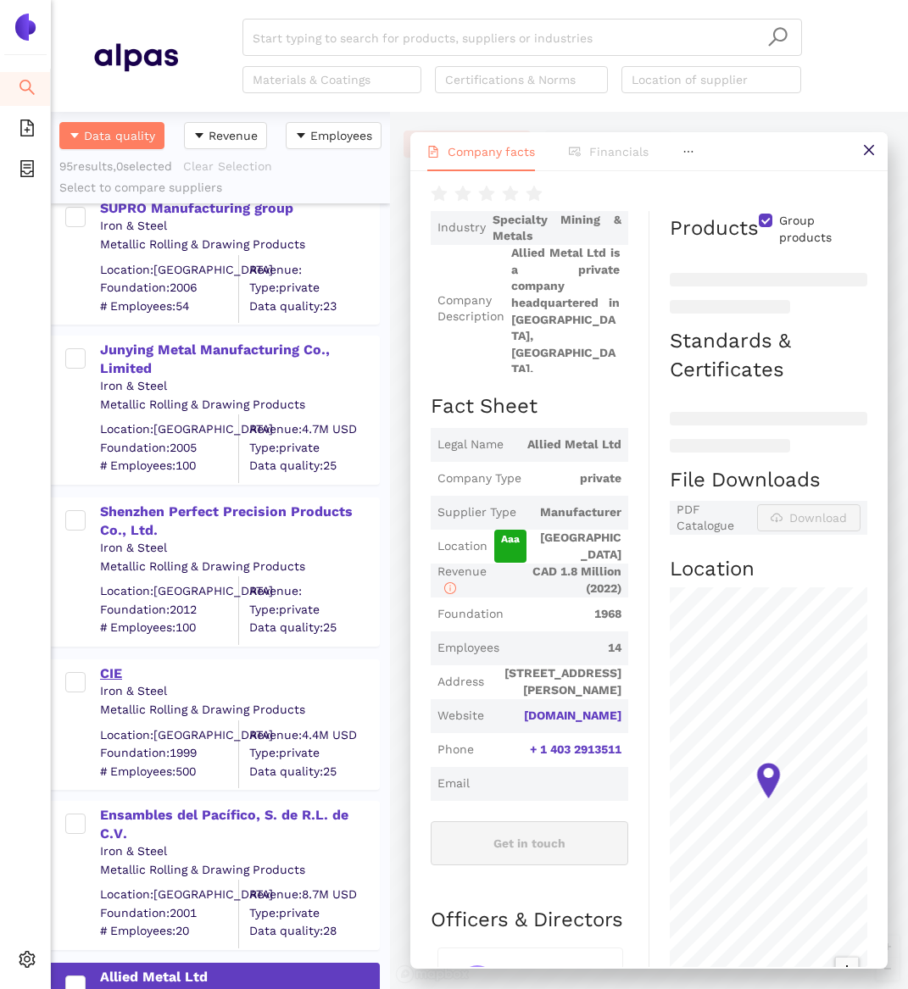
click at [114, 665] on div "CIE" at bounding box center [239, 674] width 278 height 19
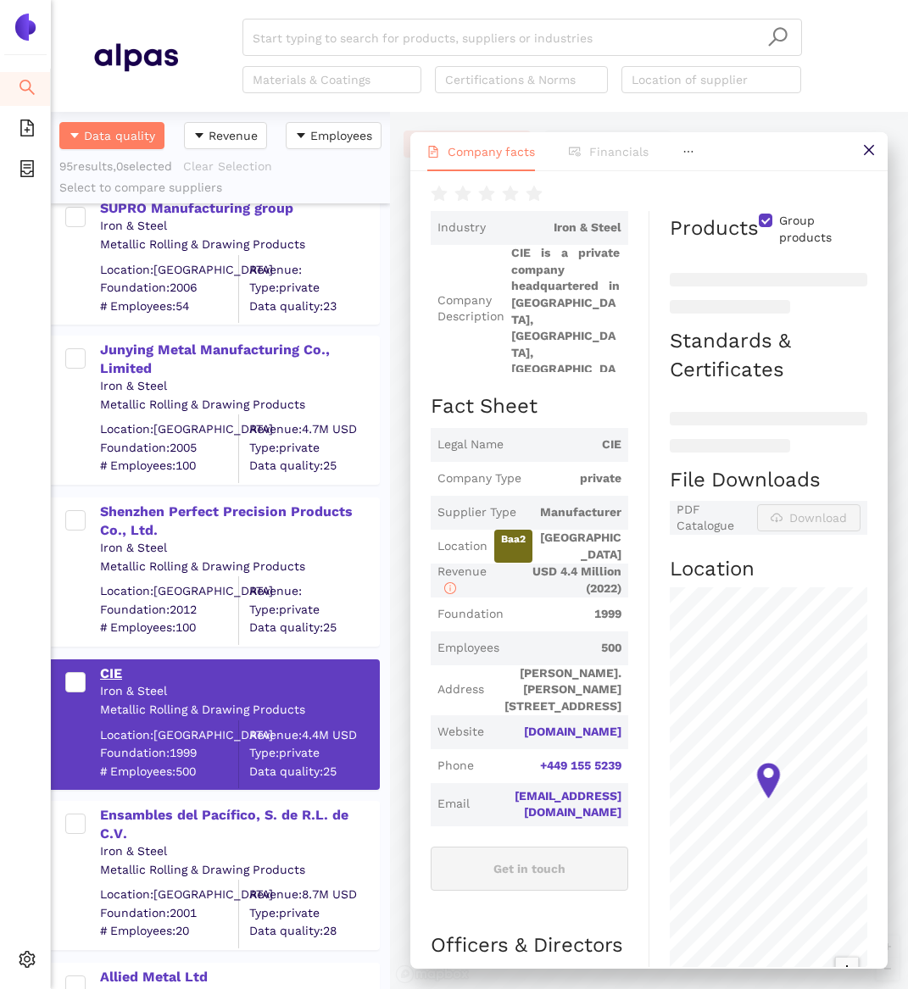
scroll to position [0, 0]
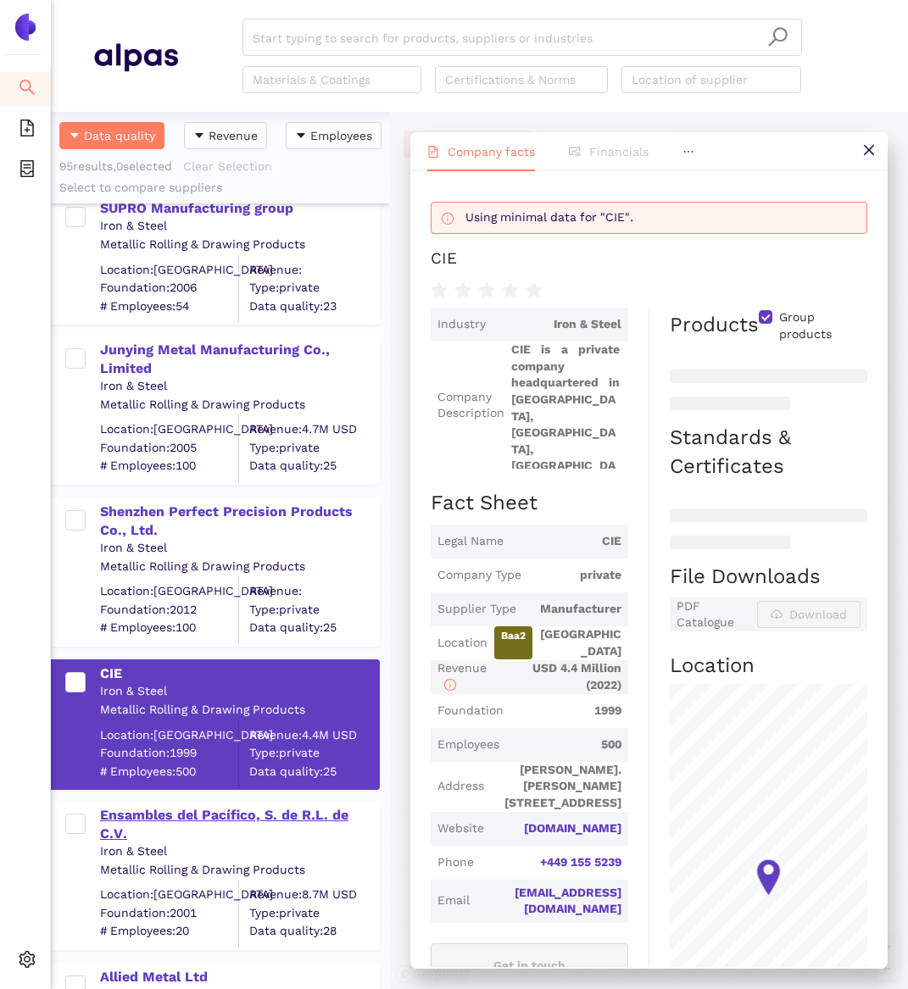
click at [182, 811] on div "Ensambles del Pacífico, S. de R.L. de C.V." at bounding box center [239, 825] width 278 height 38
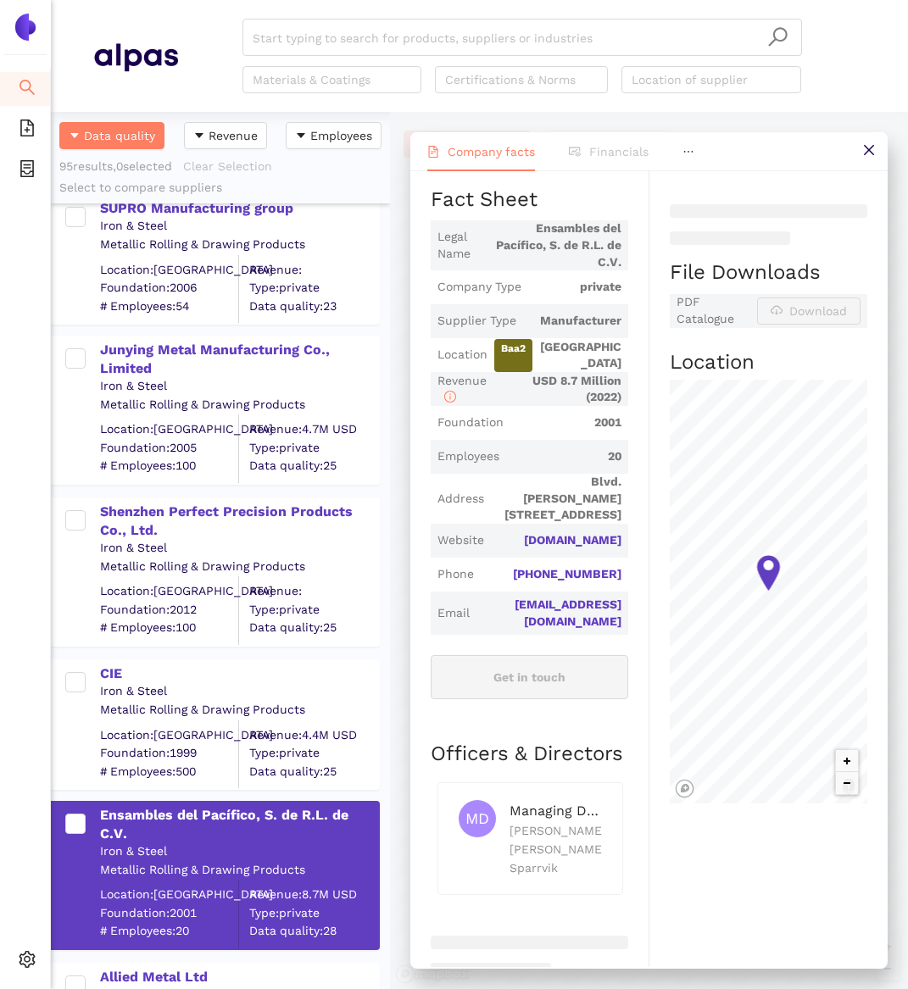
scroll to position [324, 0]
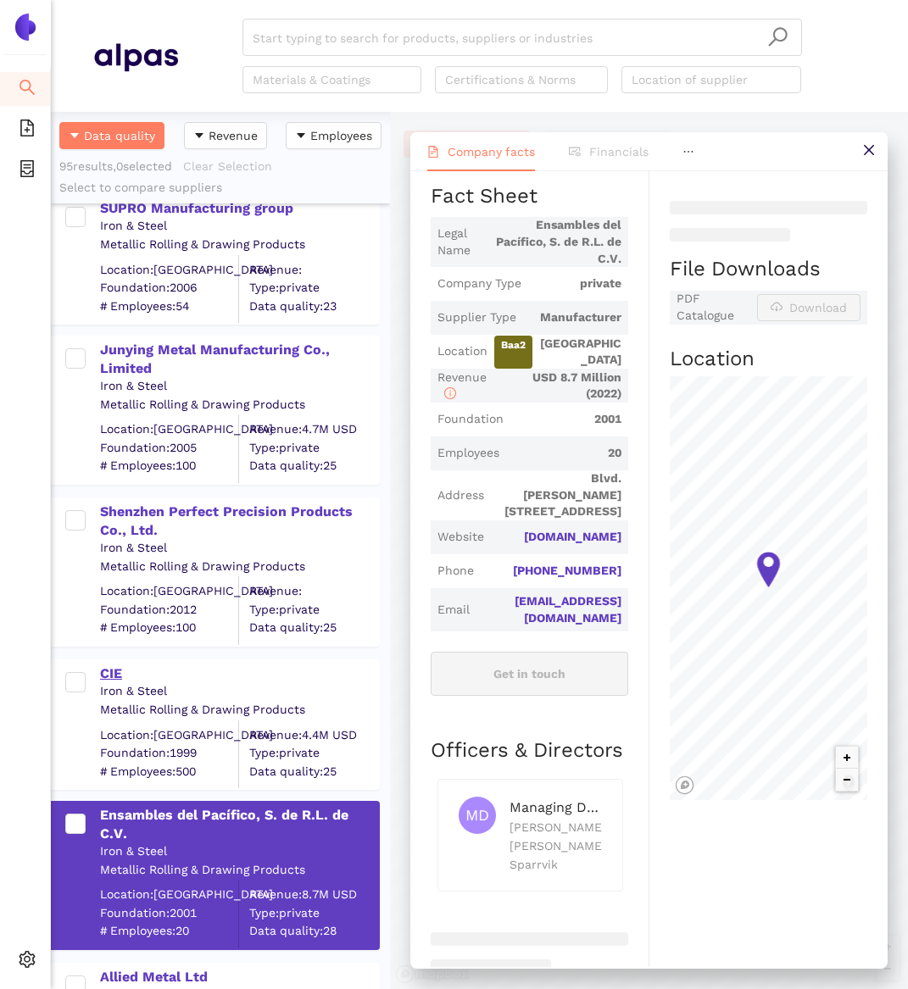
click at [123, 671] on div "CIE" at bounding box center [239, 674] width 278 height 19
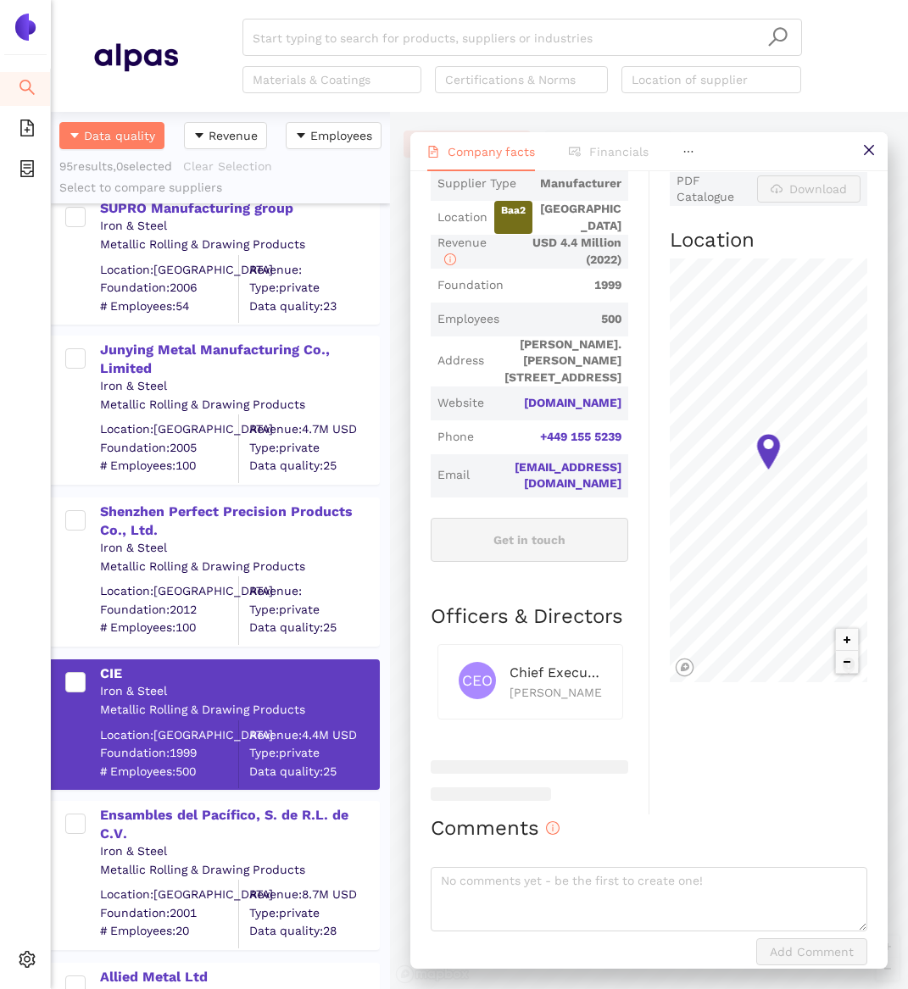
scroll to position [438, 0]
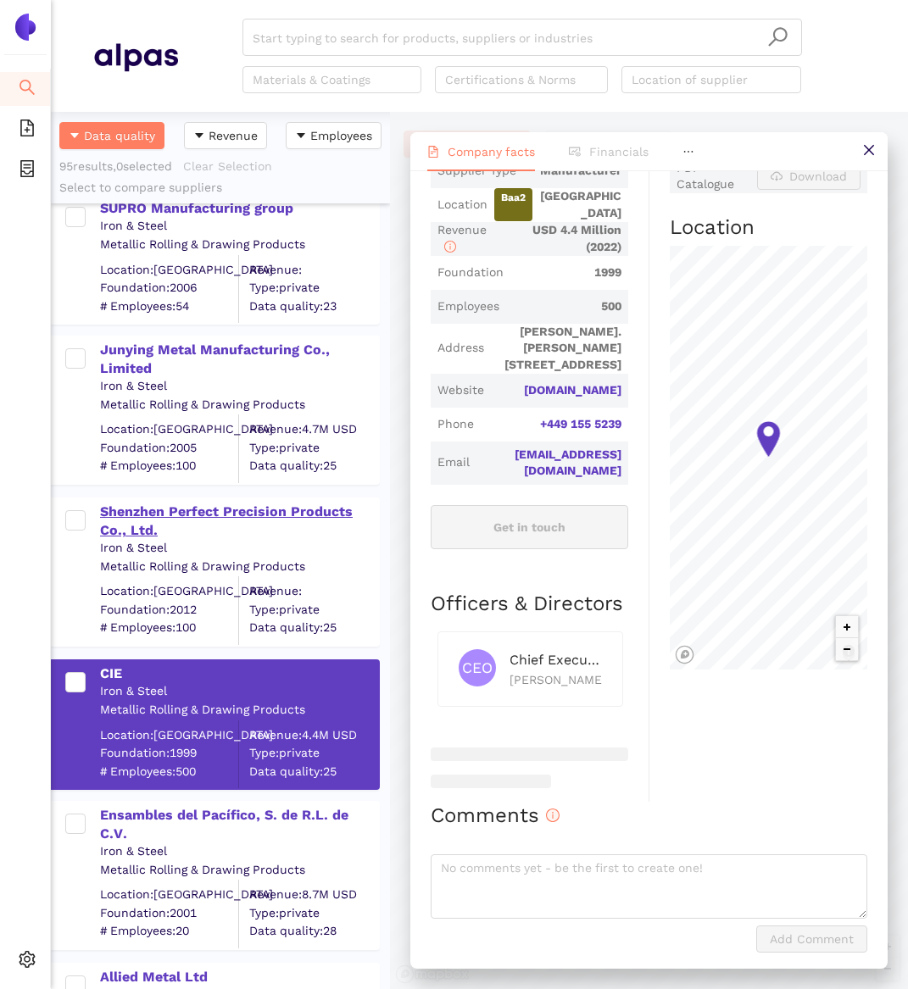
click at [209, 511] on div "Shenzhen Perfect Precision Products Co., Ltd." at bounding box center [239, 522] width 278 height 38
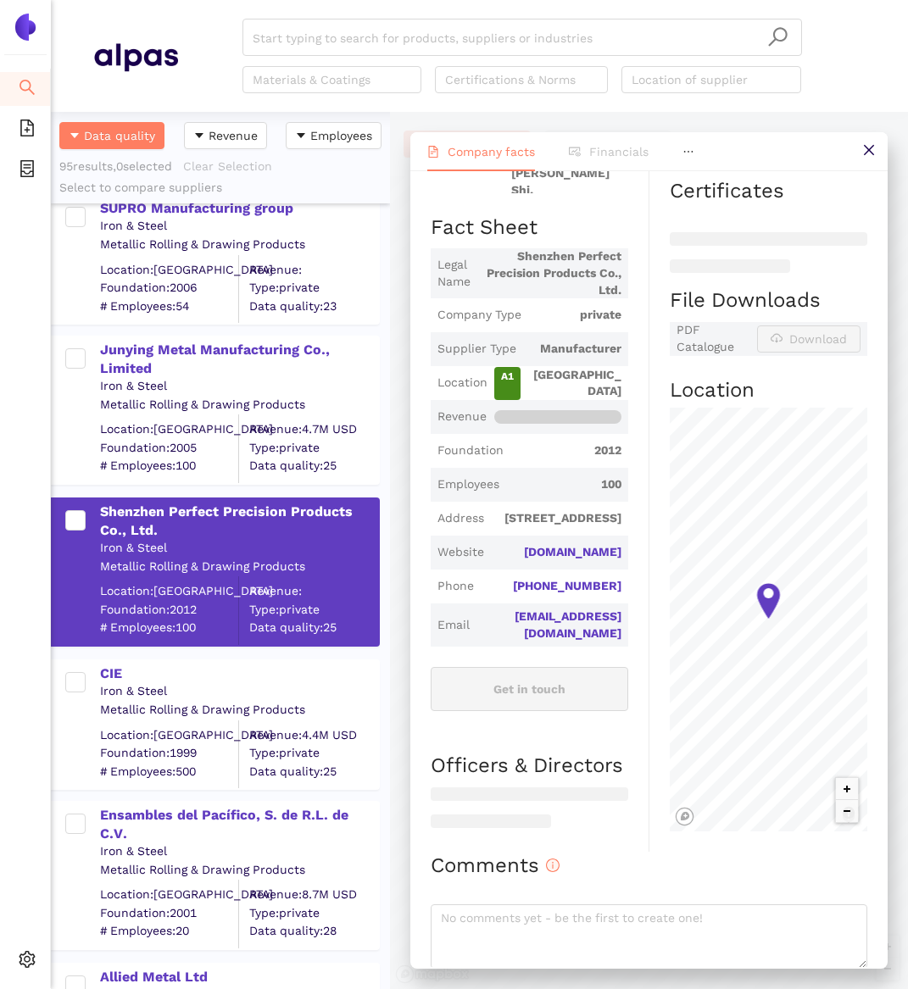
scroll to position [281, 0]
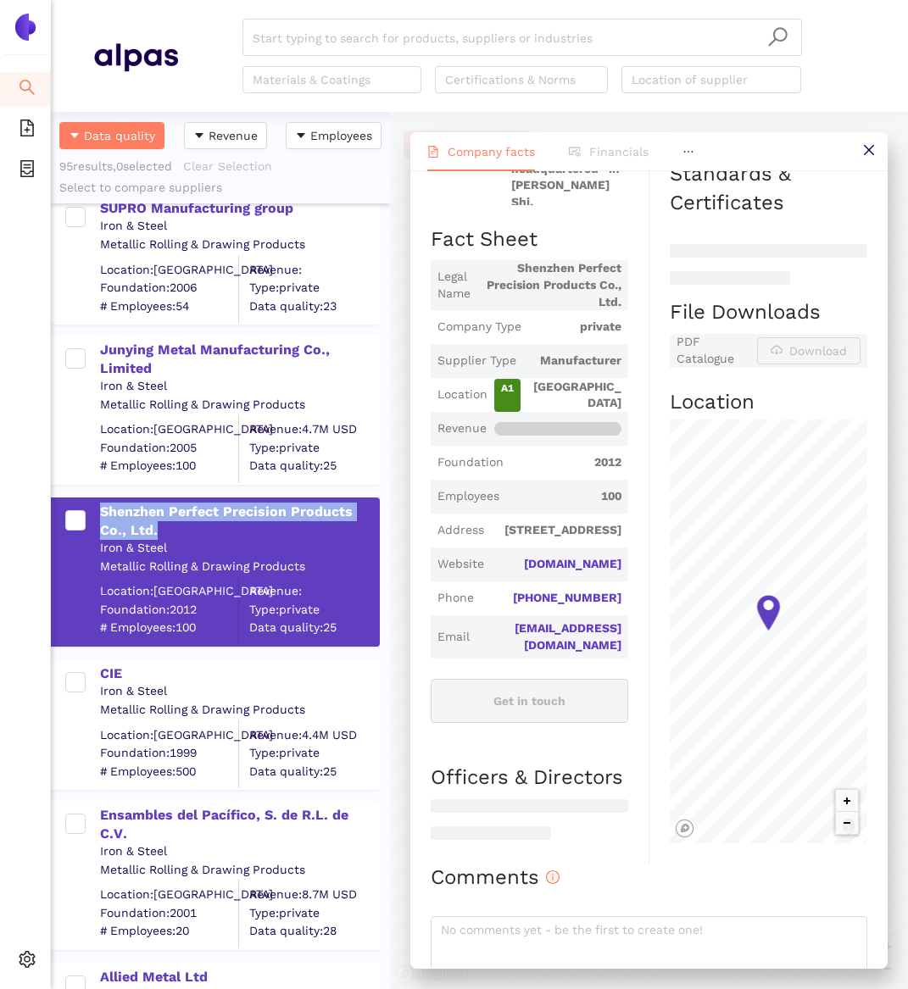
drag, startPoint x: 172, startPoint y: 531, endPoint x: 93, endPoint y: 515, distance: 80.3
click at [93, 515] on div "Shenzhen Perfect Precision Products Co., Ltd. Iron & Steel Metallic Rolling & D…" at bounding box center [224, 572] width 309 height 146
copy div "Shenzhen Perfect Precision Products Co., Ltd."
click at [260, 795] on div "Ensambles del Pacífico, S. de R.L. de C.V. Iron & Steel Metallic Rolling & Draw…" at bounding box center [220, 868] width 339 height 162
click at [250, 808] on div "Ensambles del Pacífico, S. de R.L. de C.V." at bounding box center [239, 825] width 278 height 38
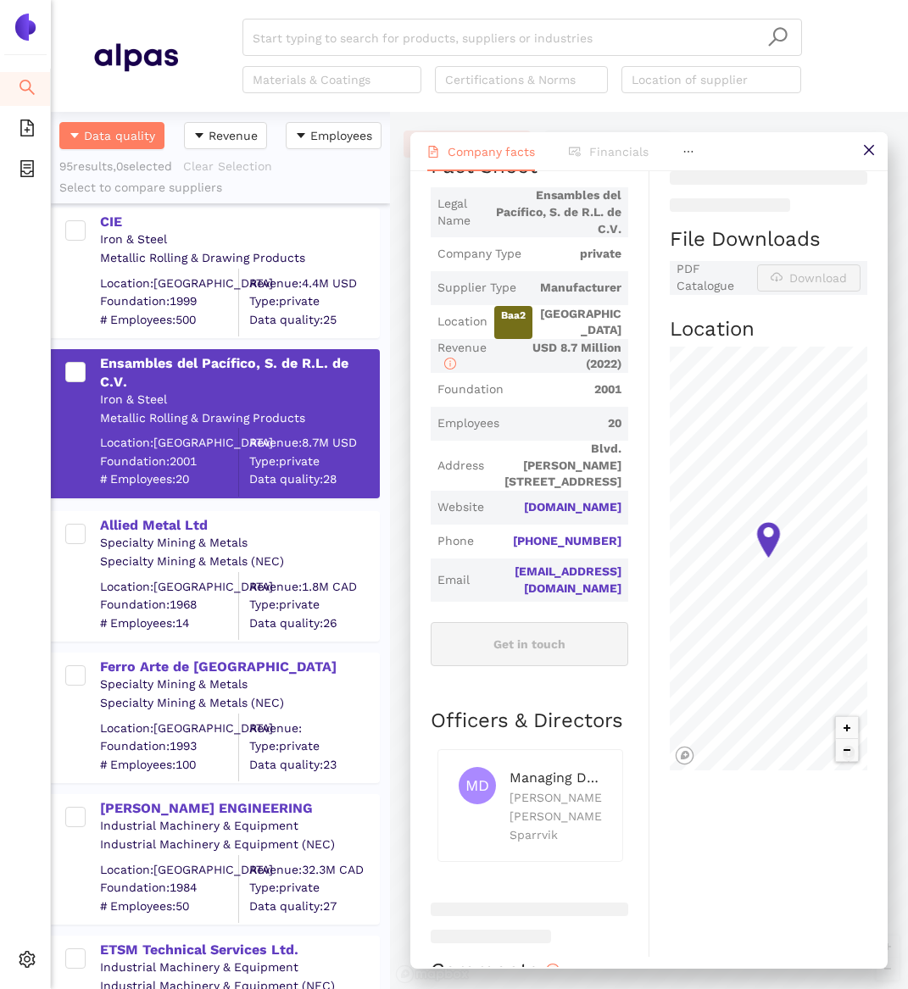
scroll to position [2075, 0]
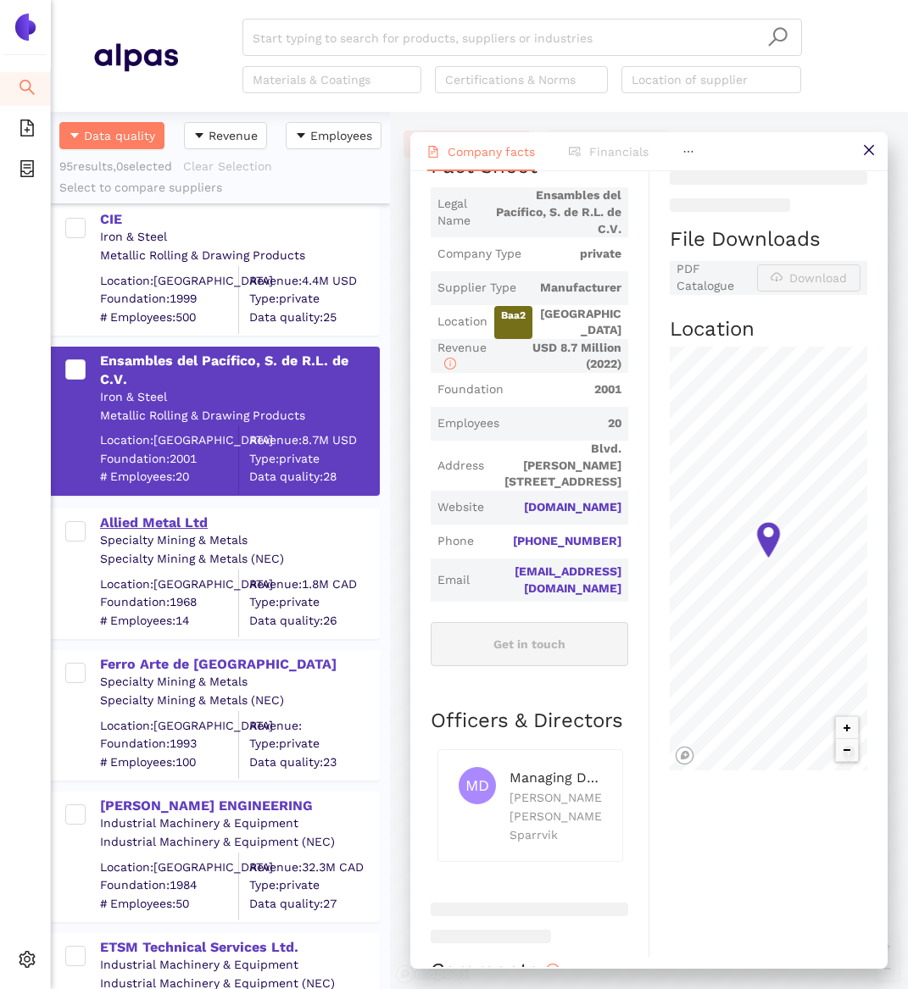
click at [241, 520] on div "Allied Metal Ltd" at bounding box center [239, 523] width 278 height 19
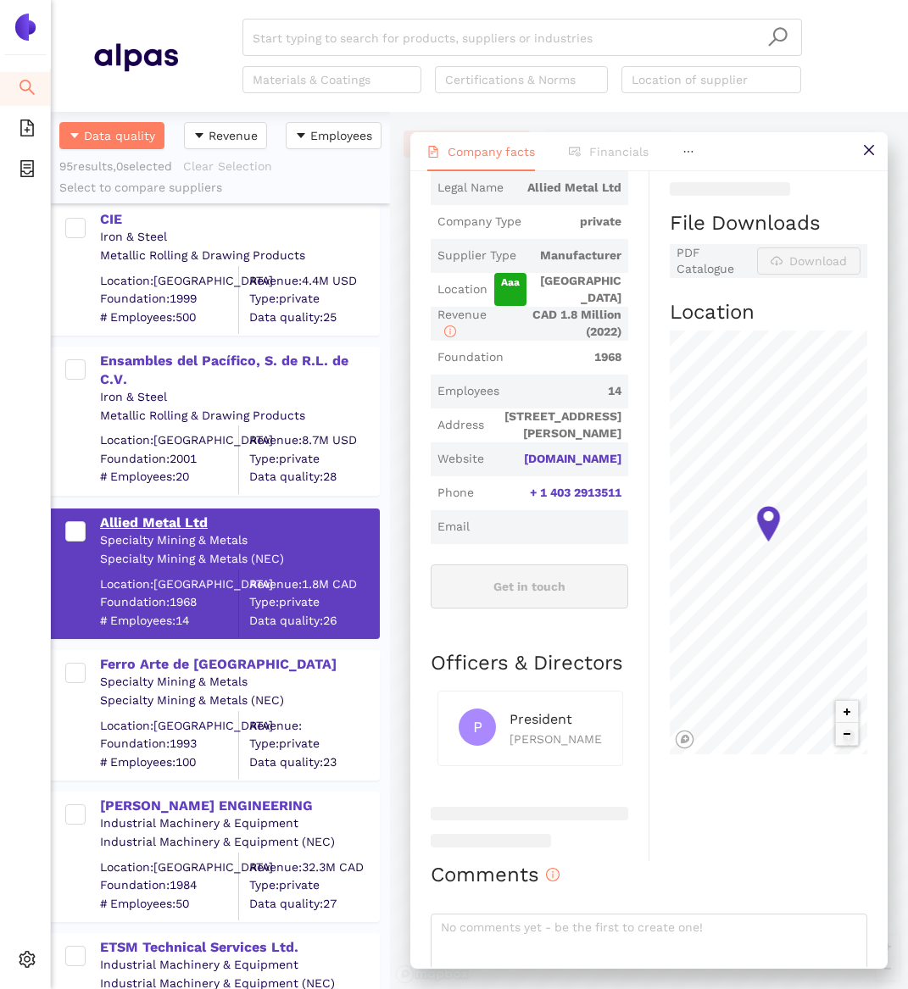
scroll to position [0, 0]
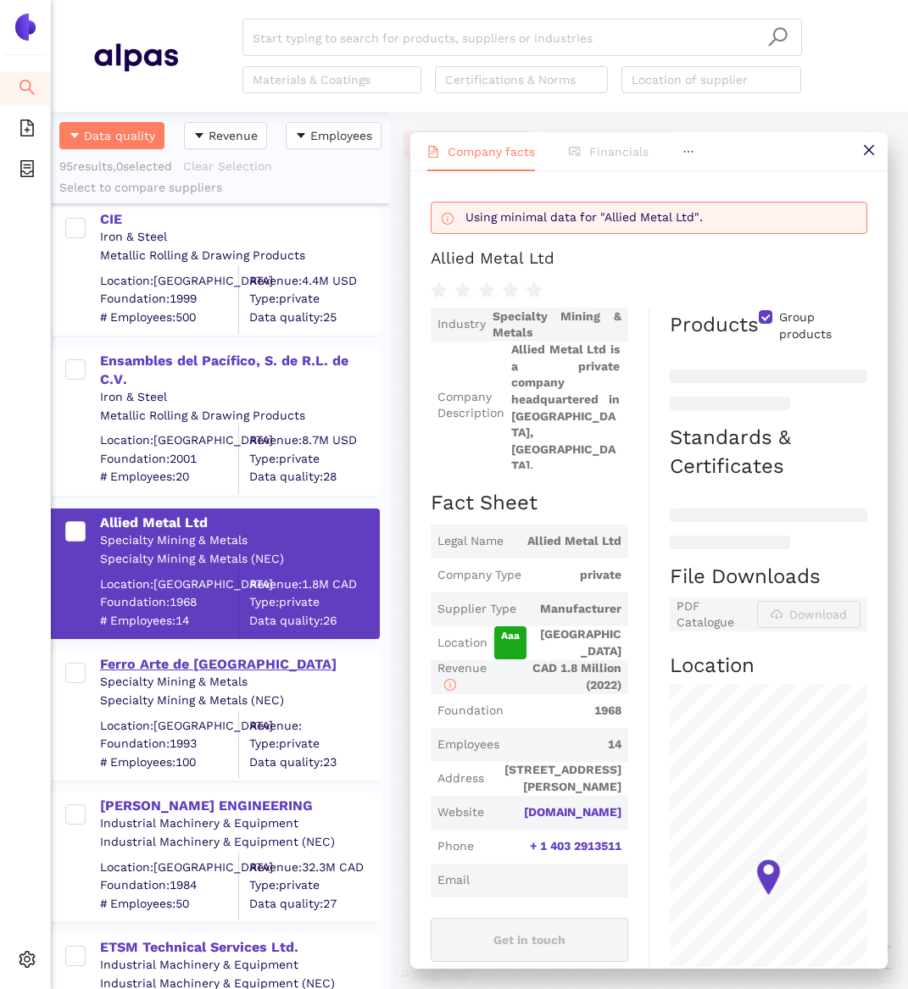
click at [224, 666] on div "Ferro Arte de [GEOGRAPHIC_DATA]" at bounding box center [239, 664] width 278 height 19
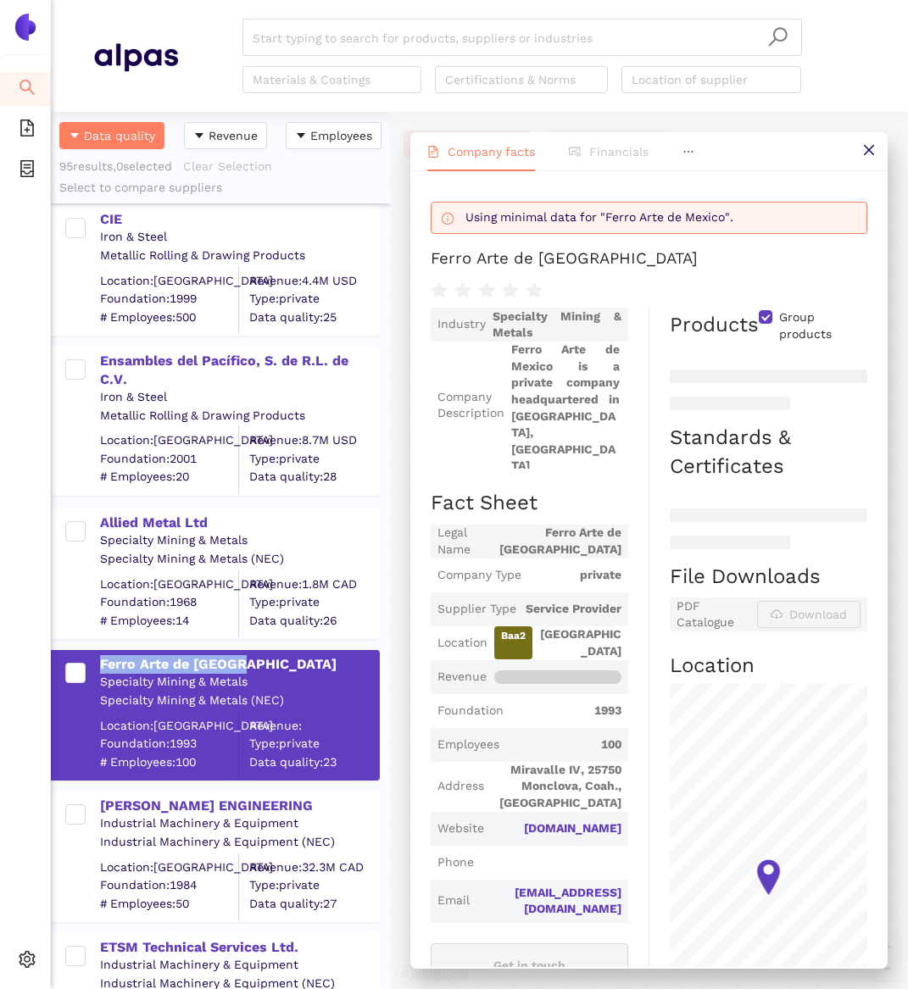
drag, startPoint x: 261, startPoint y: 663, endPoint x: 98, endPoint y: 666, distance: 162.8
click at [98, 666] on div "Ferro Arte de Mexico Specialty Mining & Metals Specialty Mining & Metals (NEC) …" at bounding box center [224, 715] width 309 height 127
copy div "Ferro Arte de [GEOGRAPHIC_DATA]"
click at [778, 149] on ul "Company facts Financials Organization structure Risk ESG" at bounding box center [648, 151] width 477 height 39
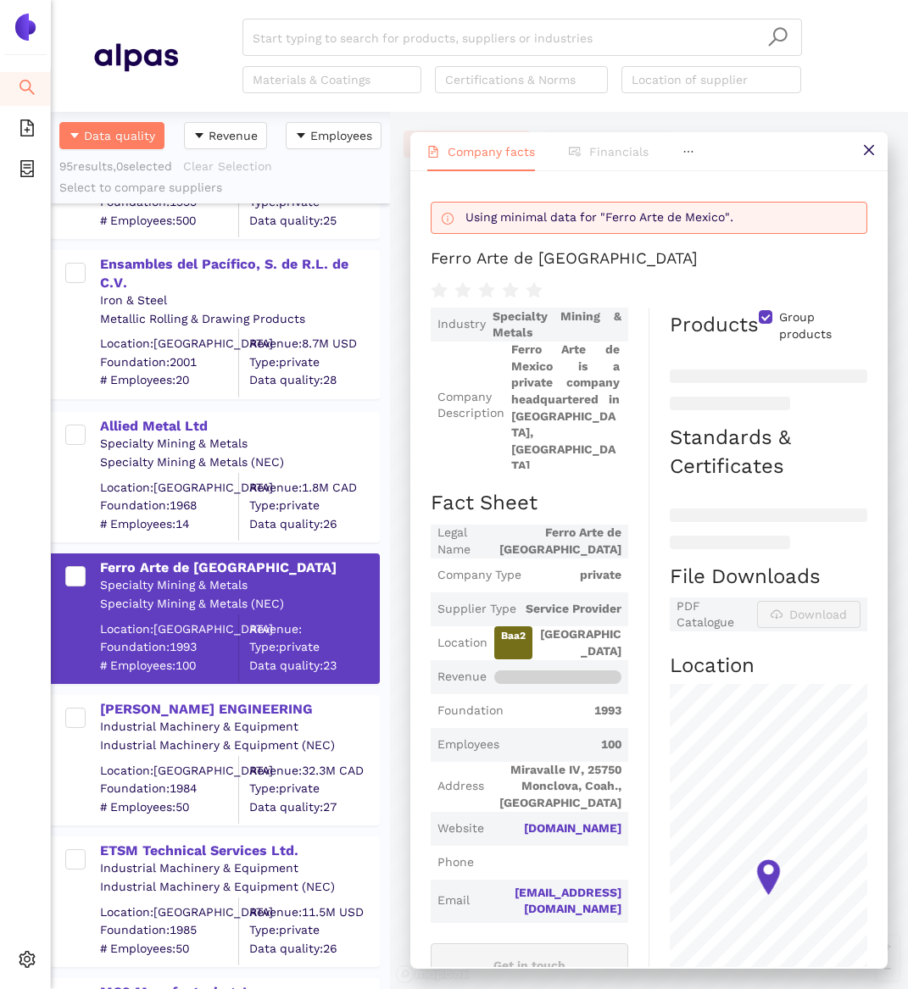
scroll to position [2190, 0]
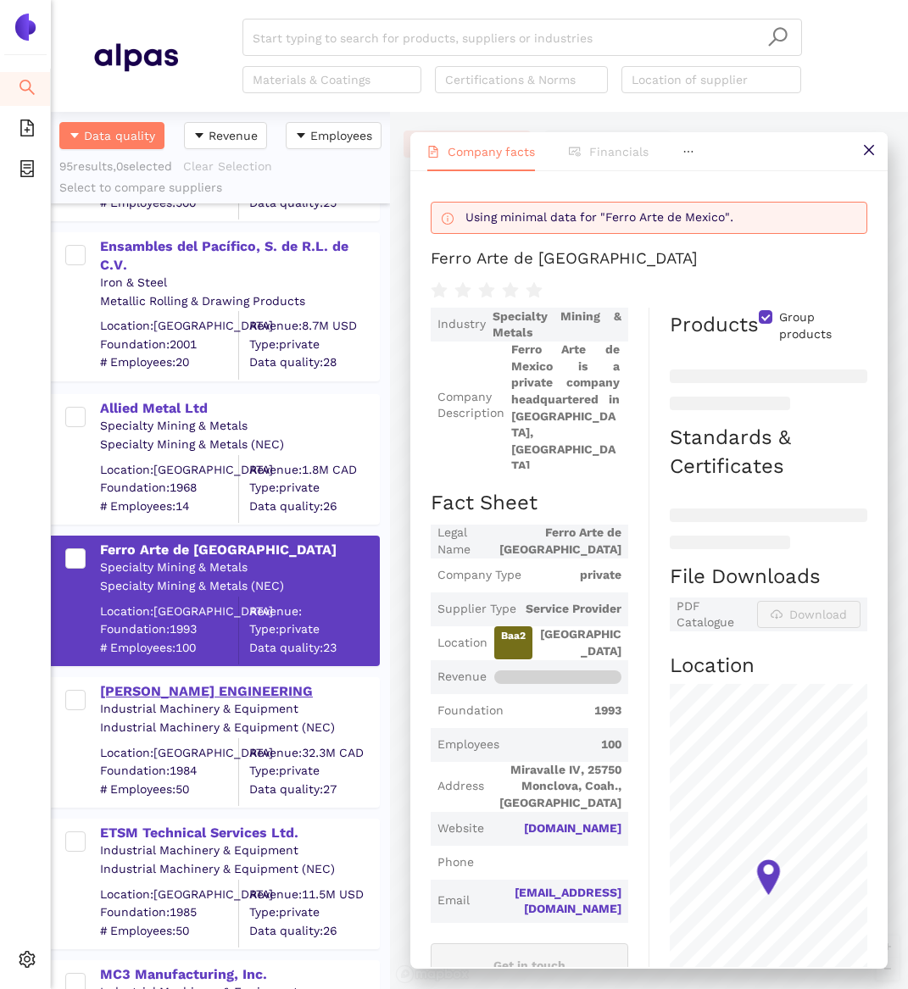
click at [220, 685] on div "[PERSON_NAME] ENGINEERING" at bounding box center [239, 691] width 278 height 19
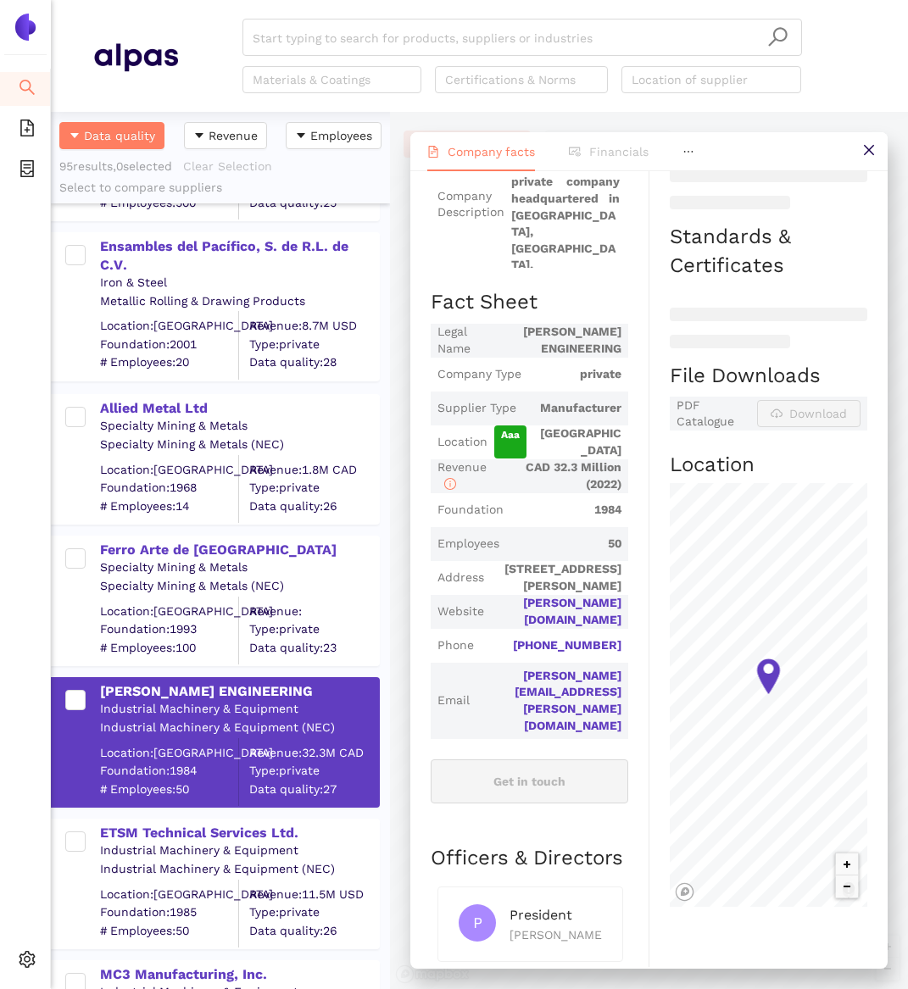
scroll to position [220, 0]
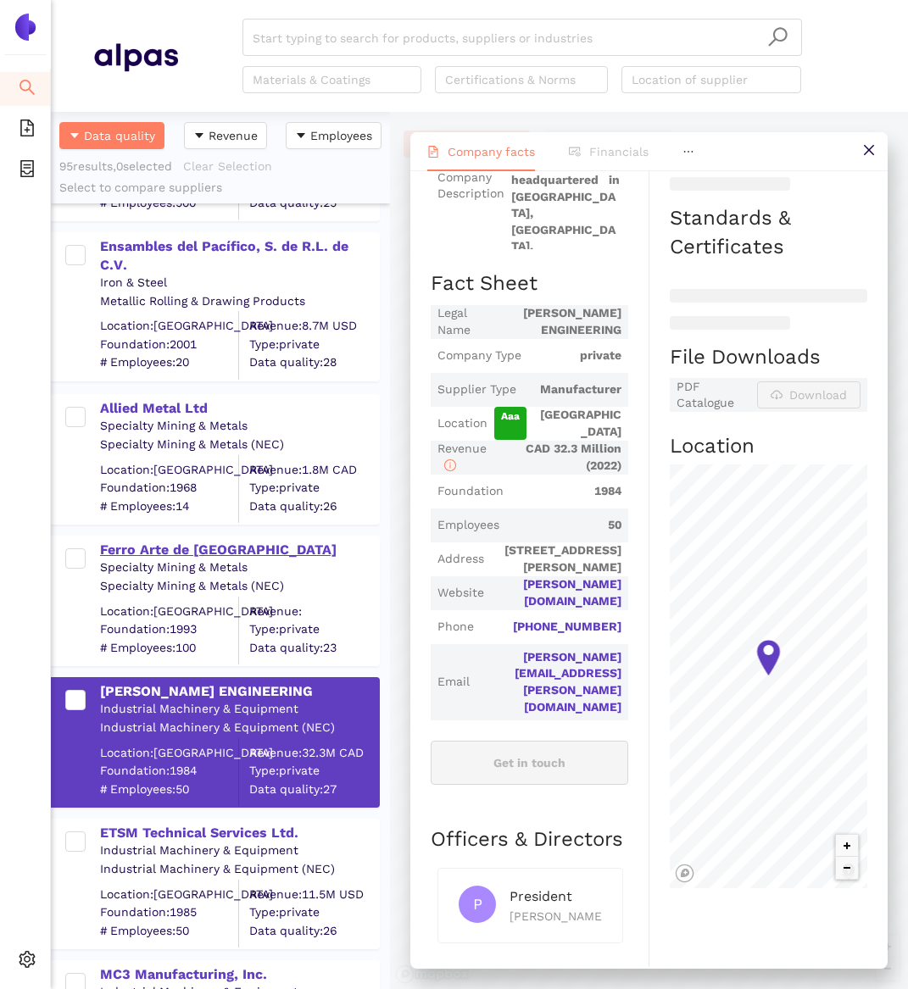
click at [164, 557] on div "Ferro Arte de [GEOGRAPHIC_DATA]" at bounding box center [239, 550] width 278 height 19
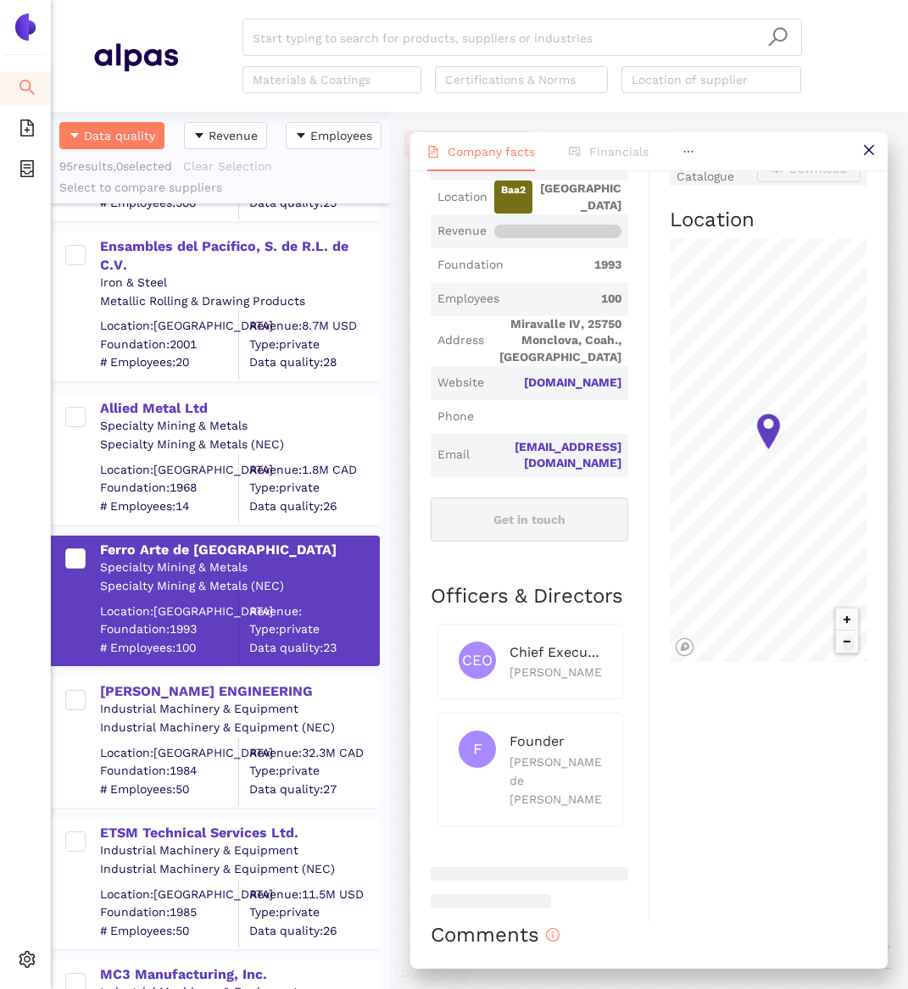
scroll to position [448, 0]
